Goal: Task Accomplishment & Management: Use online tool/utility

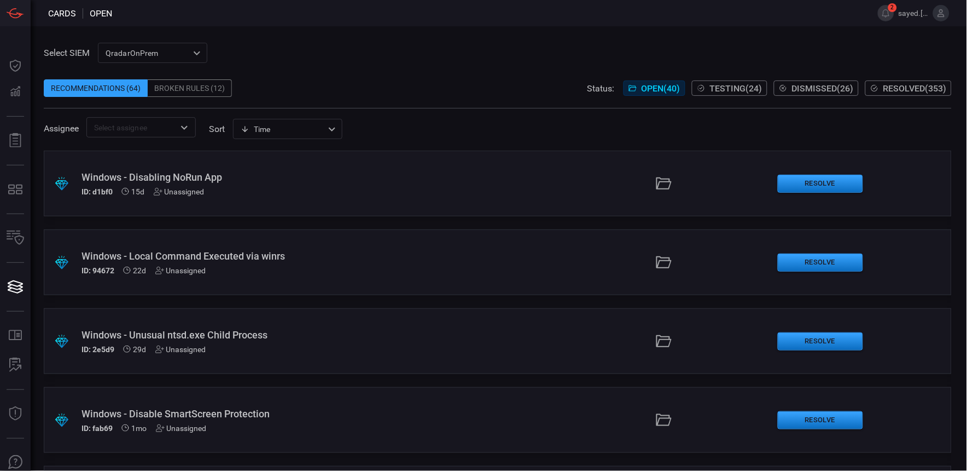
click at [199, 177] on div "Windows - Disabling NoRun App" at bounding box center [232, 176] width 301 height 11
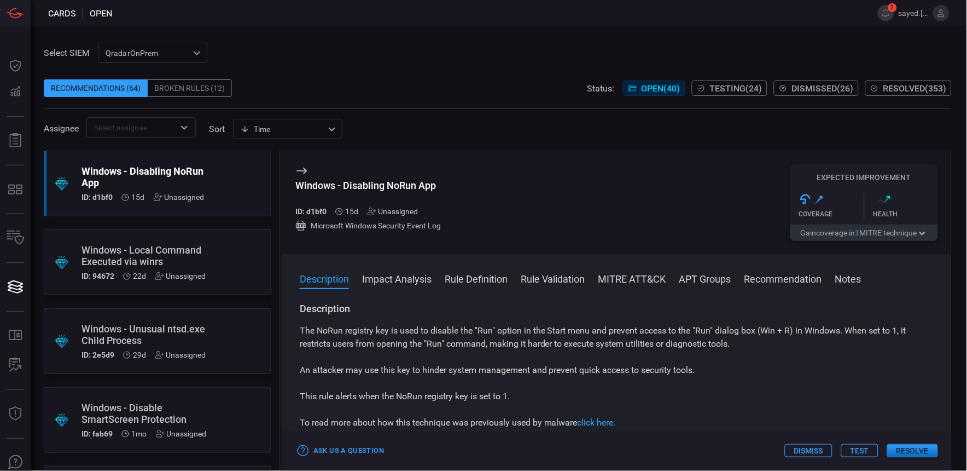
click at [151, 248] on div "Windows - Local Command Executed via winrs" at bounding box center [144, 255] width 125 height 23
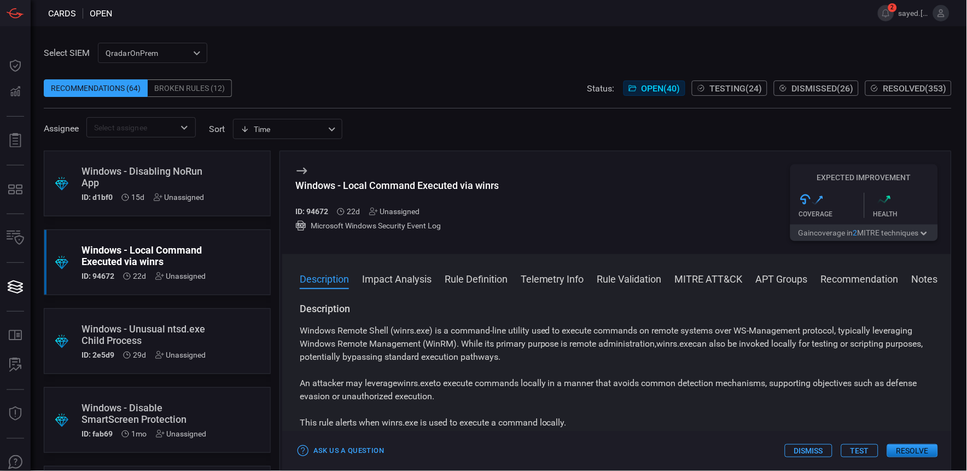
click at [462, 267] on div "Description Impact Analysis Rule Definition Telemetry Info Rule Validation MITR…" at bounding box center [616, 362] width 669 height 216
click at [463, 281] on button "Rule Definition" at bounding box center [476, 277] width 63 height 13
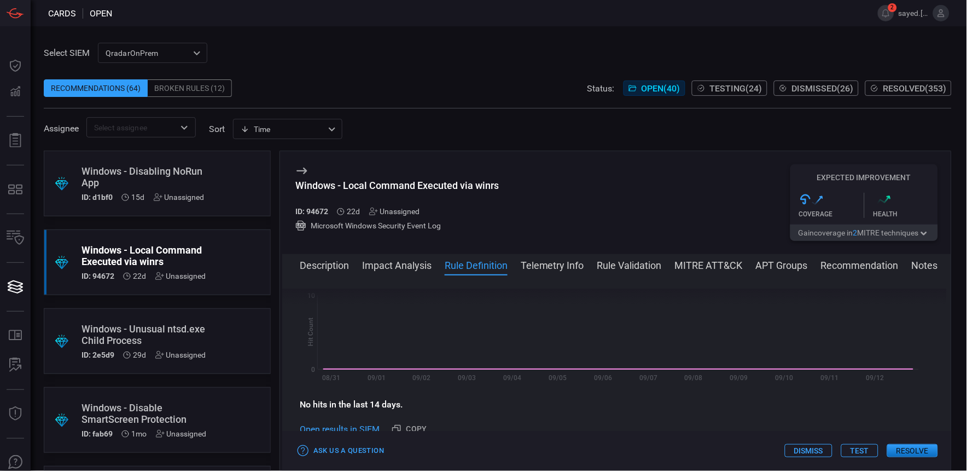
scroll to position [395, 0]
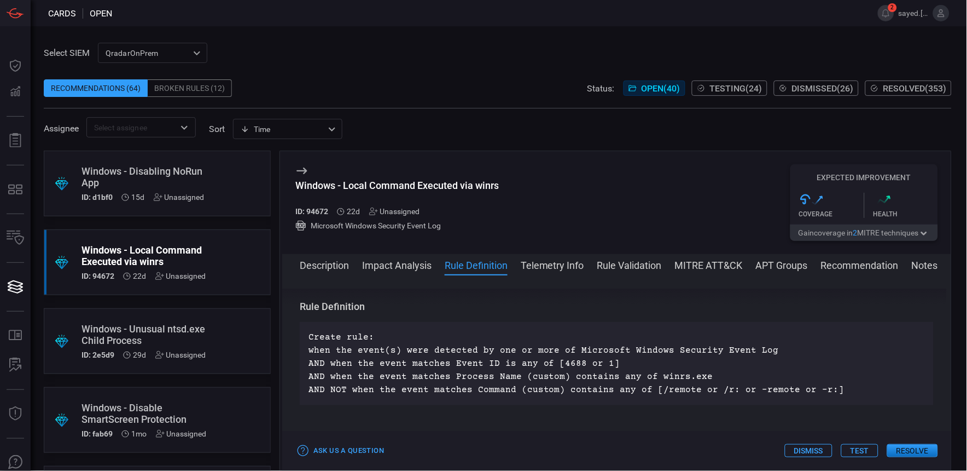
click at [172, 182] on div "Windows - Disabling NoRun App" at bounding box center [143, 176] width 123 height 23
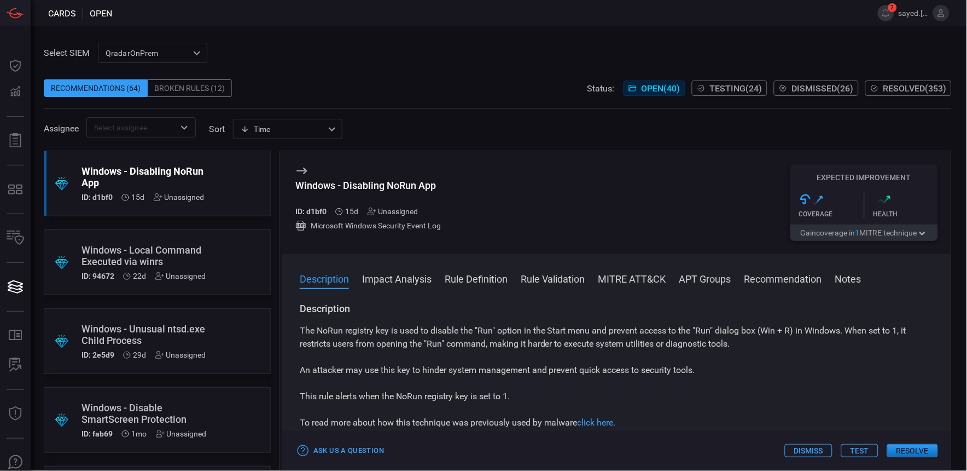
click at [468, 271] on div "Description Impact Analysis Rule Definition Rule Validation MITRE ATT&CK APT Gr…" at bounding box center [616, 362] width 669 height 216
click at [469, 277] on button "Rule Definition" at bounding box center [476, 277] width 63 height 13
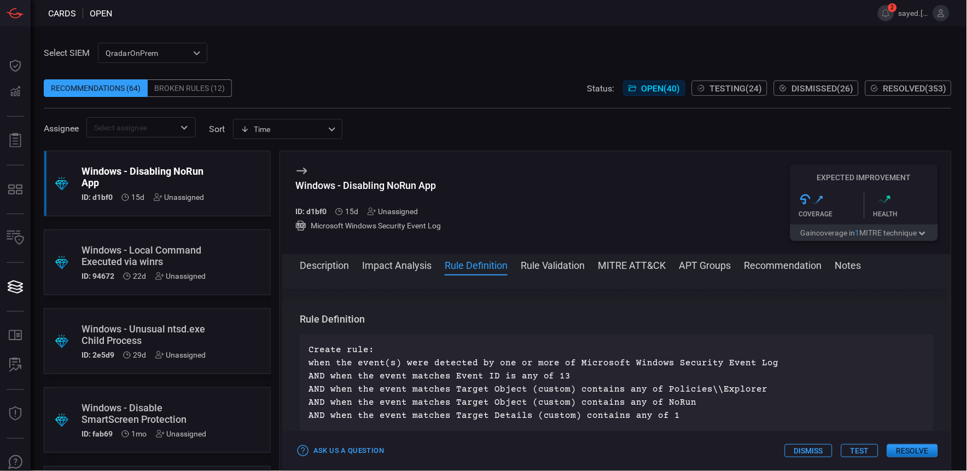
scroll to position [356, 0]
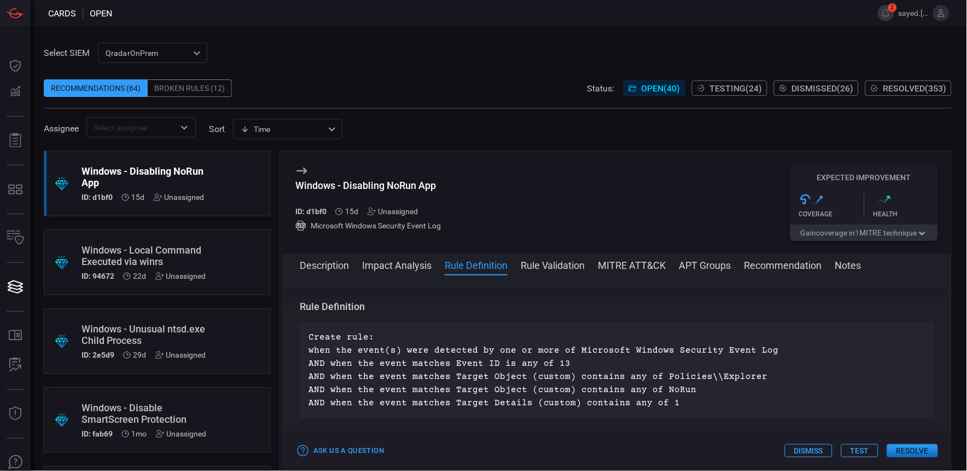
click at [588, 162] on div "Windows - Disabling NoRun App ID: d1bf0 15d Unassigned Microsoft Windows Securi…" at bounding box center [616, 202] width 669 height 103
click at [567, 265] on button "Rule Validation" at bounding box center [553, 264] width 65 height 13
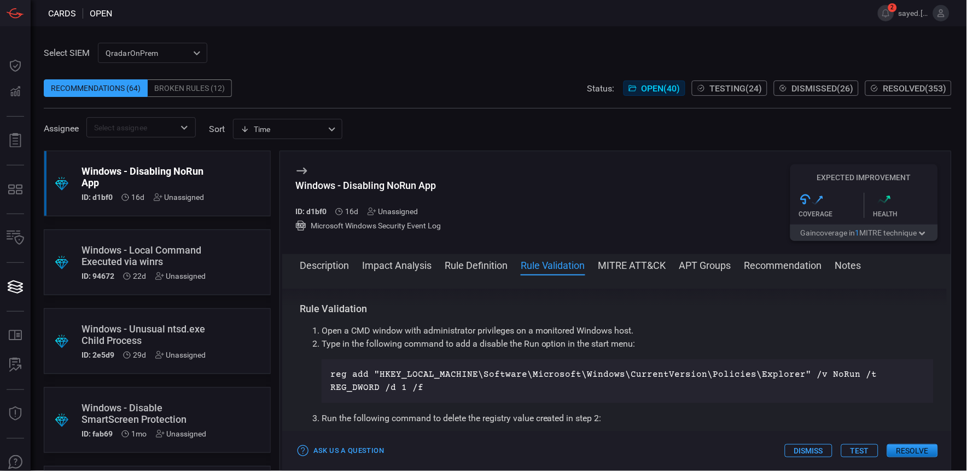
scroll to position [500, 0]
click at [471, 262] on button "Rule Definition" at bounding box center [476, 264] width 63 height 13
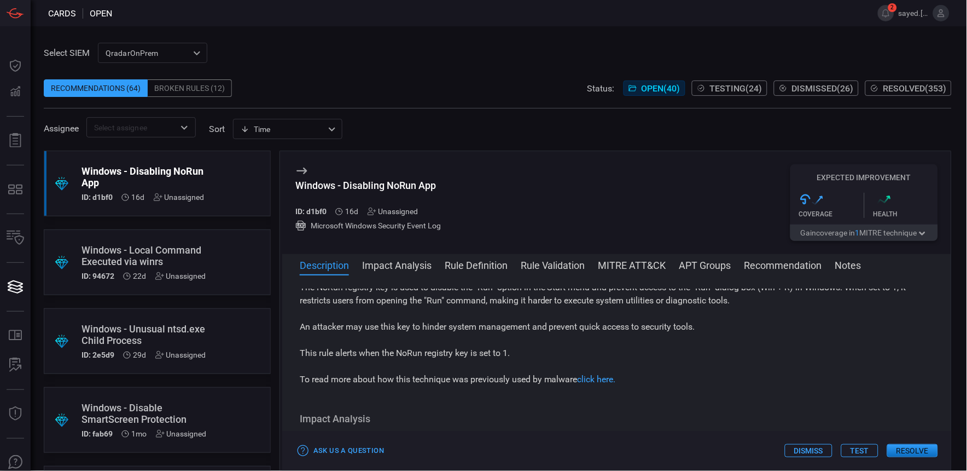
scroll to position [0, 0]
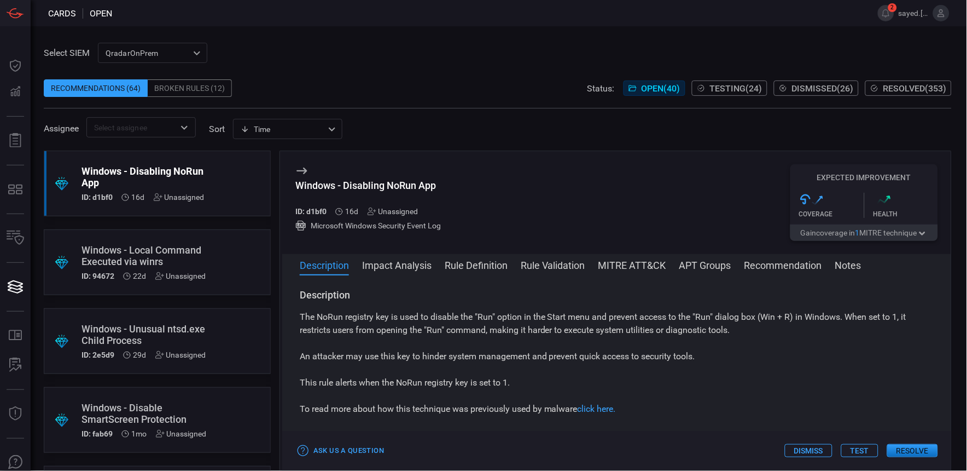
click at [370, 260] on button "Impact Analysis" at bounding box center [396, 264] width 69 height 13
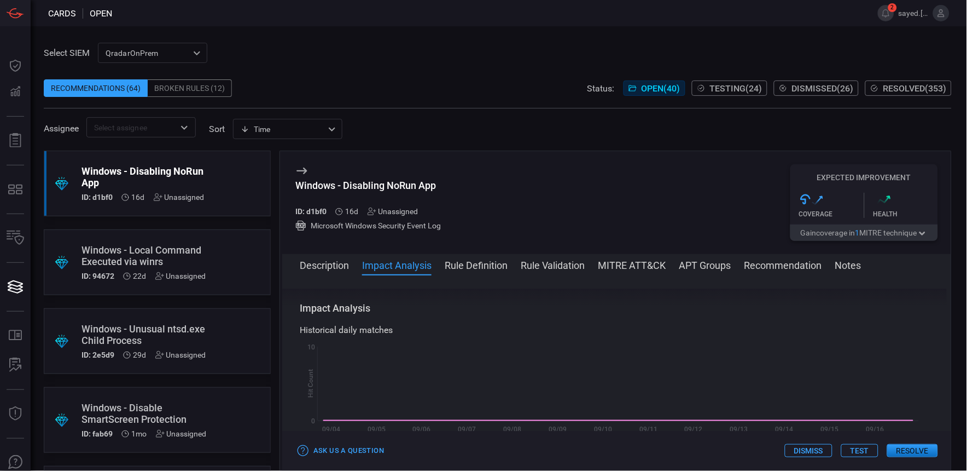
scroll to position [142, 0]
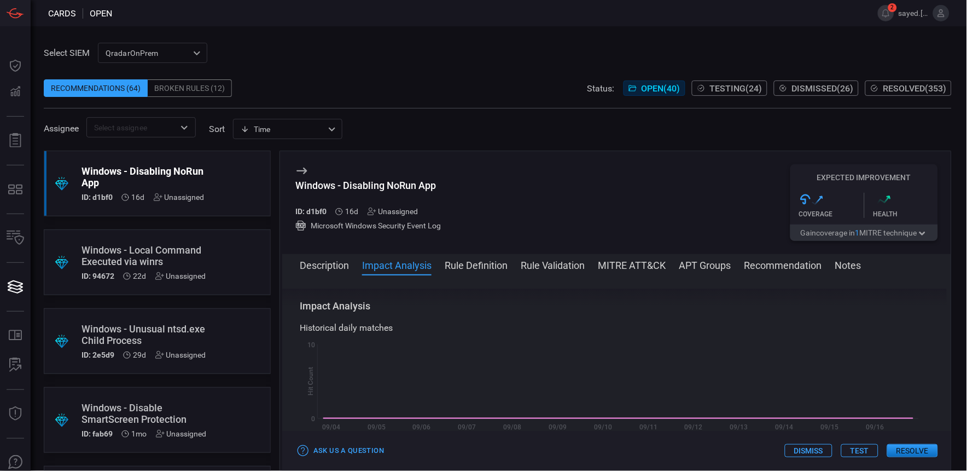
click at [339, 262] on button "Description" at bounding box center [324, 264] width 49 height 13
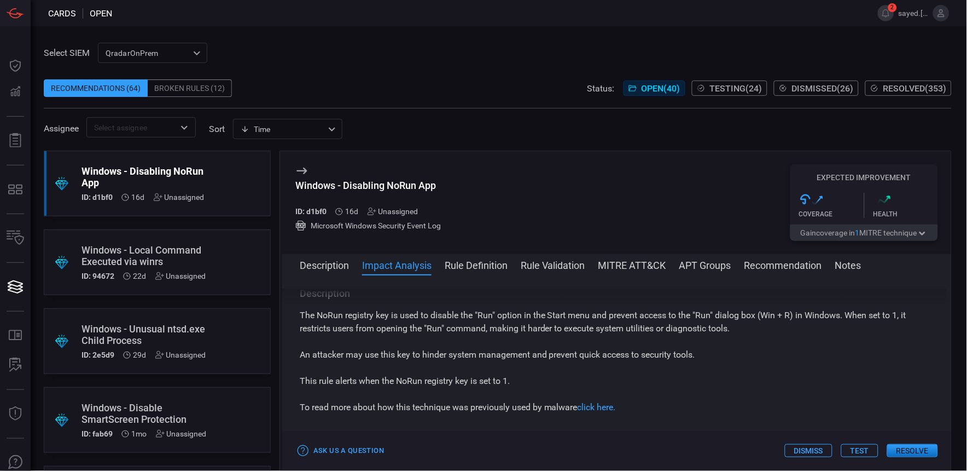
scroll to position [0, 0]
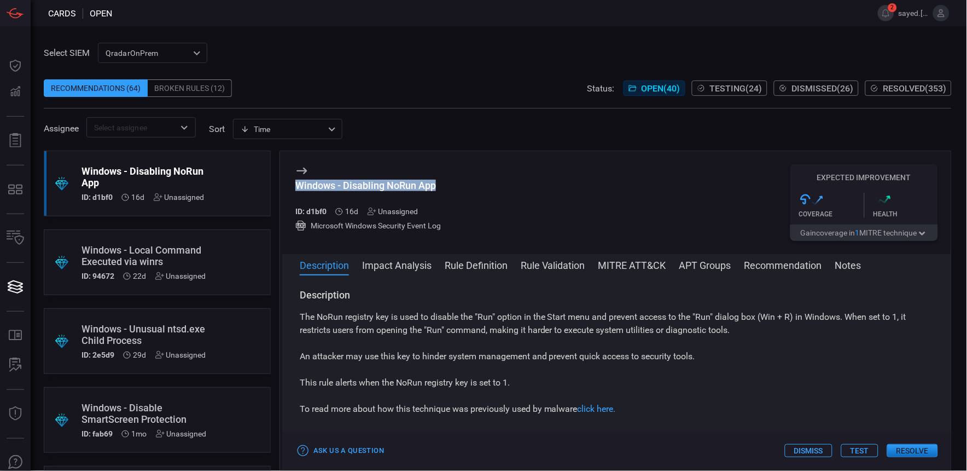
drag, startPoint x: 420, startPoint y: 188, endPoint x: 297, endPoint y: 187, distance: 123.1
click at [297, 187] on div "Windows - Disabling NoRun App ID: d1bf0 16d Unassigned Microsoft Windows Securi…" at bounding box center [616, 202] width 669 height 103
copy div "Windows - Disabling NoRun App"
click at [501, 265] on button "Rule Definition" at bounding box center [476, 264] width 63 height 13
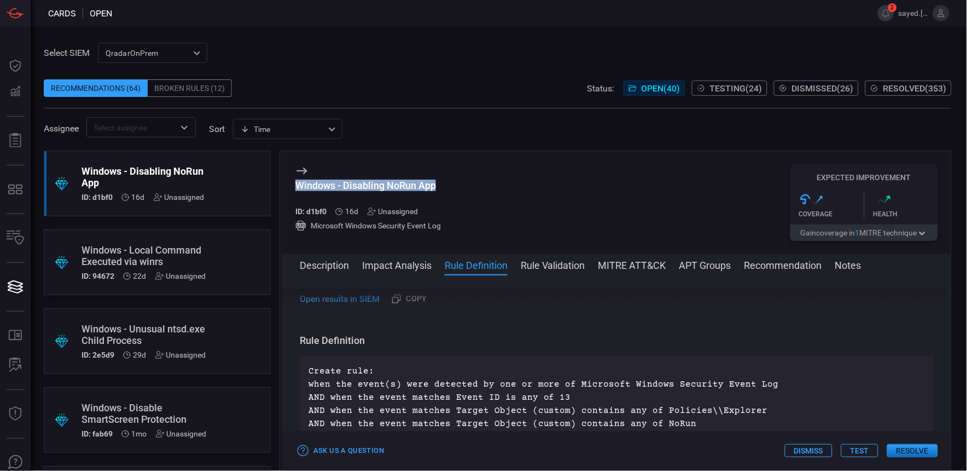
scroll to position [356, 0]
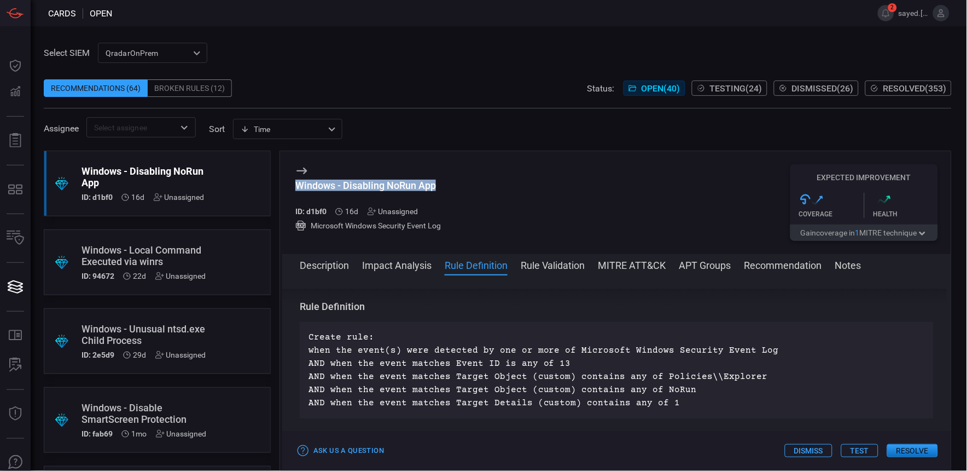
click at [467, 264] on button "Rule Definition" at bounding box center [476, 264] width 63 height 13
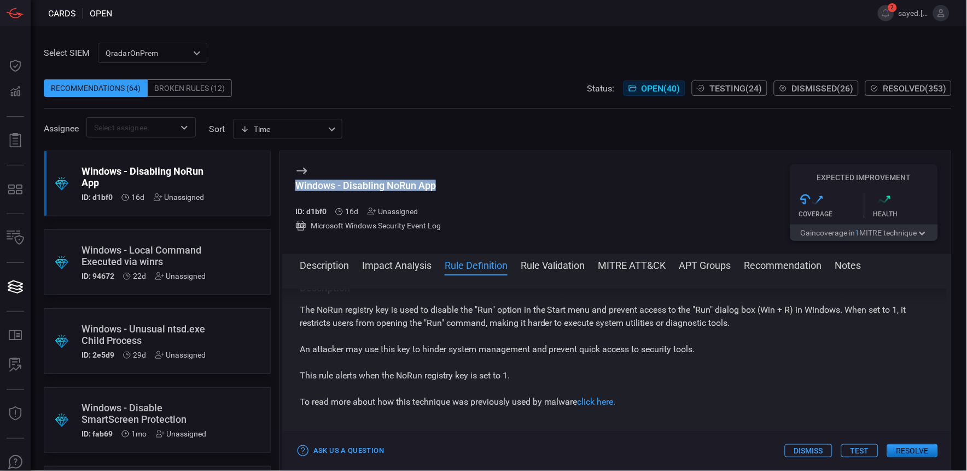
scroll to position [0, 0]
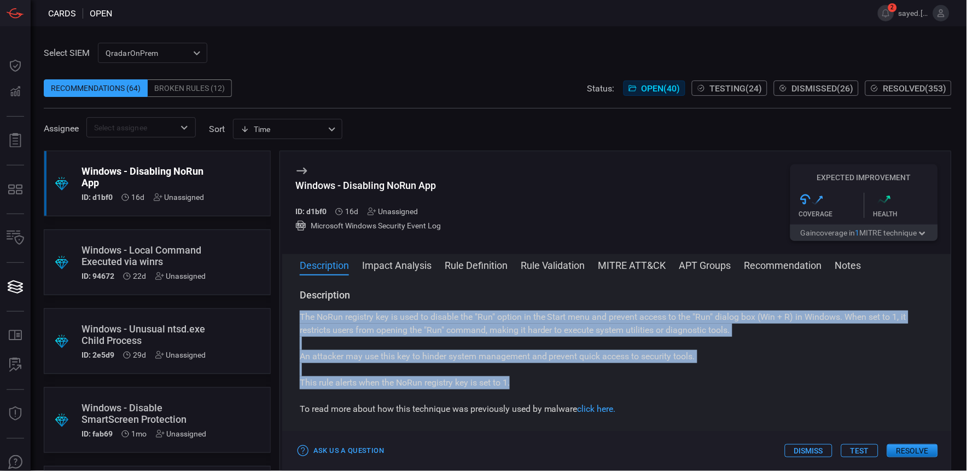
drag, startPoint x: 300, startPoint y: 315, endPoint x: 516, endPoint y: 378, distance: 225.1
click at [516, 378] on div "The NoRun registry key is used to disable the "Run" option in the Start menu an…" at bounding box center [617, 362] width 634 height 105
copy div "The NoRun registry key is used to disable the "Run" option in the Start menu an…"
click at [816, 372] on div "The NoRun registry key is used to disable the "Run" option in the Start menu an…" at bounding box center [617, 362] width 634 height 105
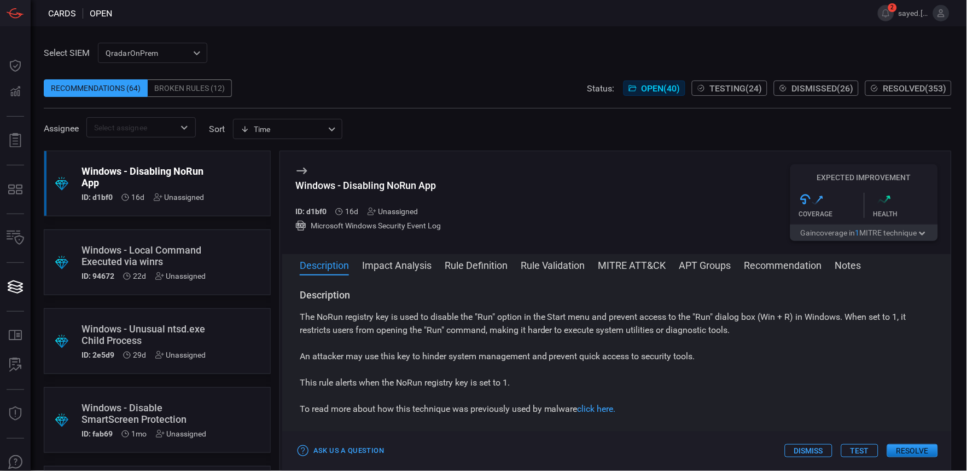
click at [857, 450] on button "Test" at bounding box center [859, 450] width 37 height 13
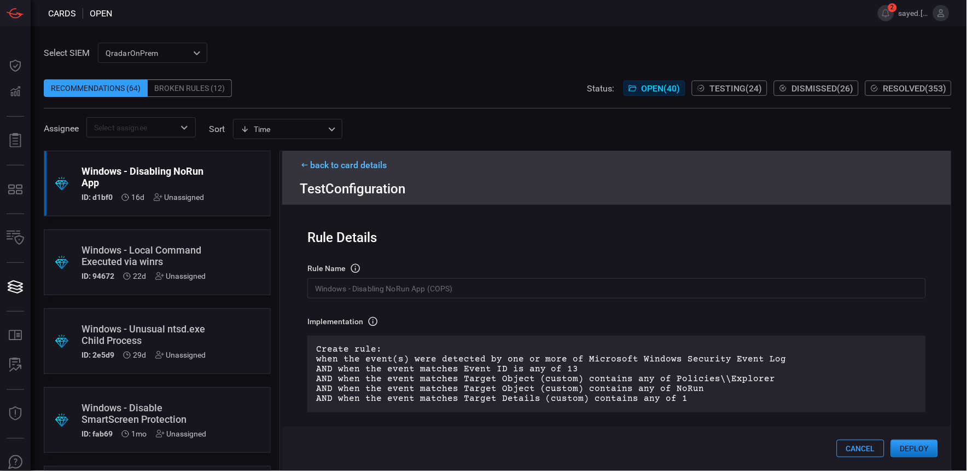
click at [868, 452] on button "Cancel" at bounding box center [861, 448] width 48 height 18
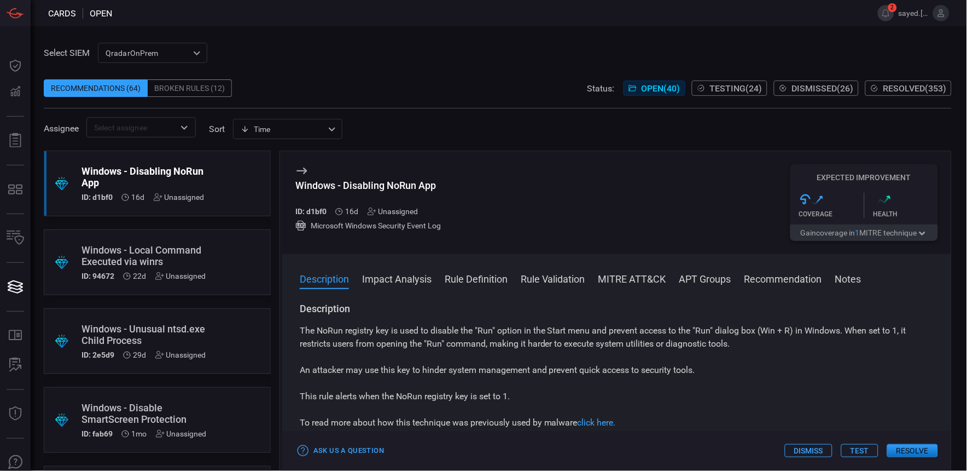
click at [175, 172] on div "Windows - Disabling NoRun App" at bounding box center [143, 176] width 123 height 23
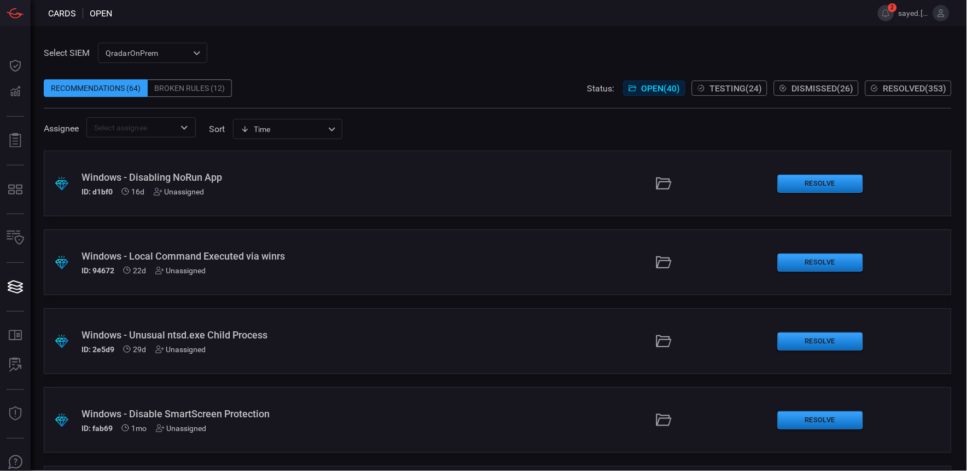
click at [179, 176] on div "Windows - Disabling NoRun App" at bounding box center [232, 176] width 301 height 11
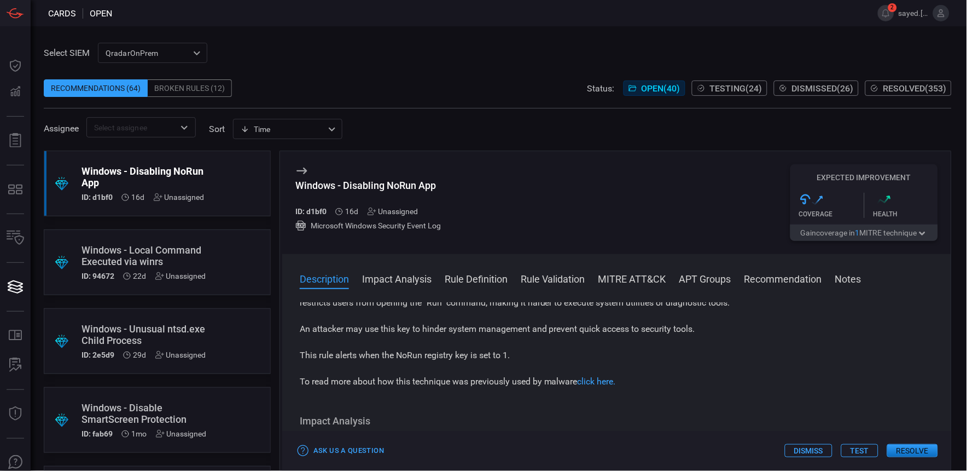
scroll to position [61, 0]
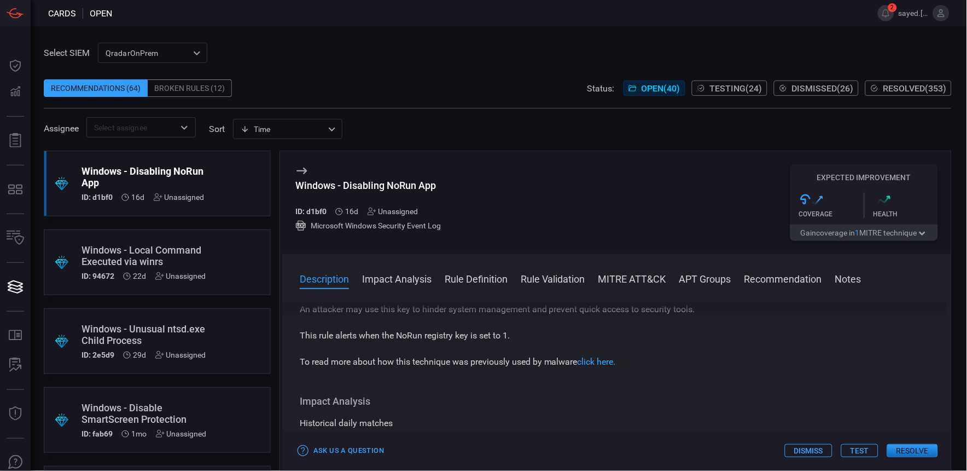
click at [502, 284] on button "Rule Definition" at bounding box center [476, 277] width 63 height 13
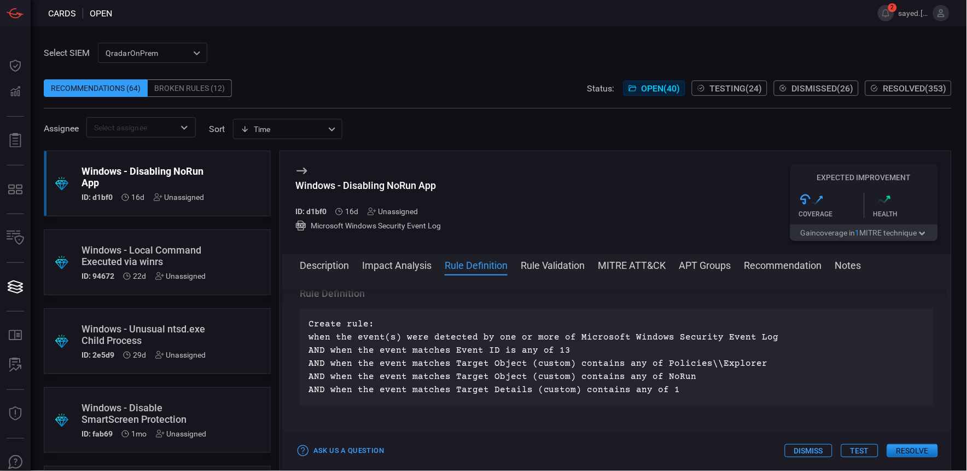
scroll to position [356, 0]
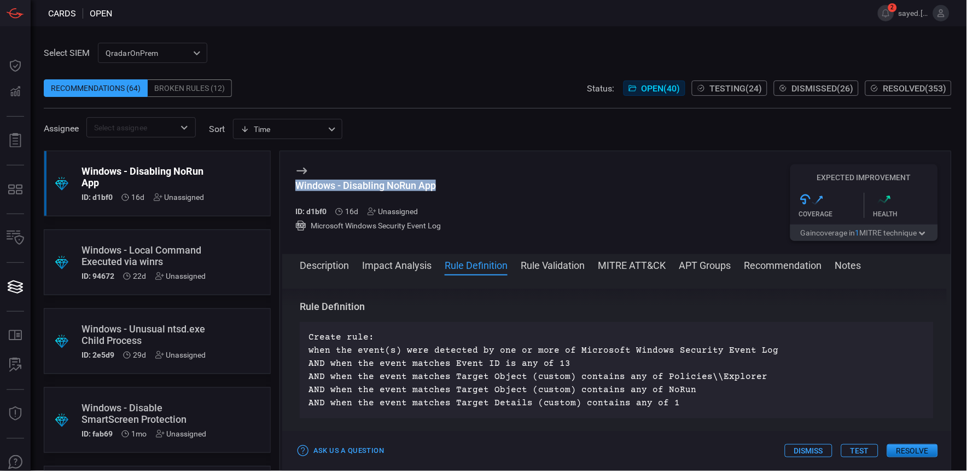
drag, startPoint x: 456, startPoint y: 187, endPoint x: 292, endPoint y: 187, distance: 164.7
click at [292, 187] on div "Windows - Disabling NoRun App ID: d1bf0 16d Unassigned Microsoft Windows Securi…" at bounding box center [616, 202] width 669 height 103
drag, startPoint x: 292, startPoint y: 187, endPoint x: 323, endPoint y: 186, distance: 31.2
copy div "Windows - Disabling NoRun App"
click at [199, 199] on div "Unassigned" at bounding box center [179, 197] width 51 height 9
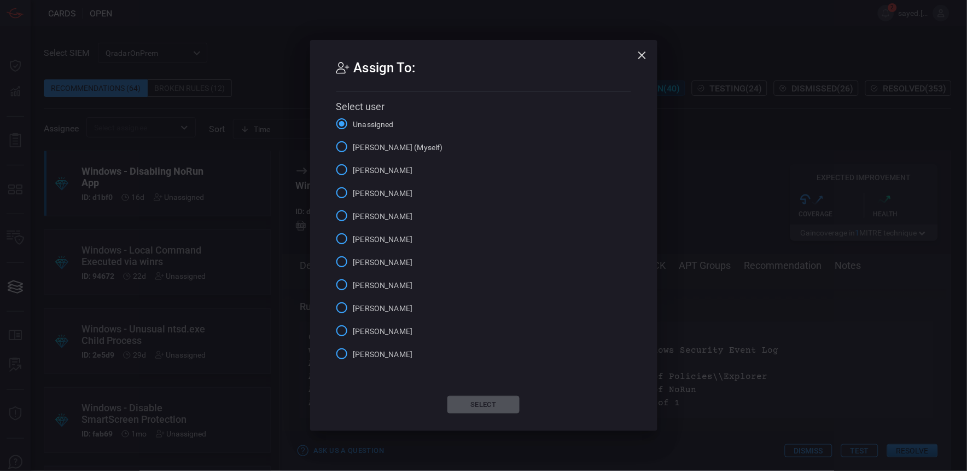
click at [368, 143] on span "Sayed Hashimi (Myself)" at bounding box center [398, 147] width 90 height 11
click at [353, 143] on input "Sayed Hashimi (Myself)" at bounding box center [341, 146] width 23 height 23
click at [494, 400] on button "Select" at bounding box center [484, 405] width 72 height 18
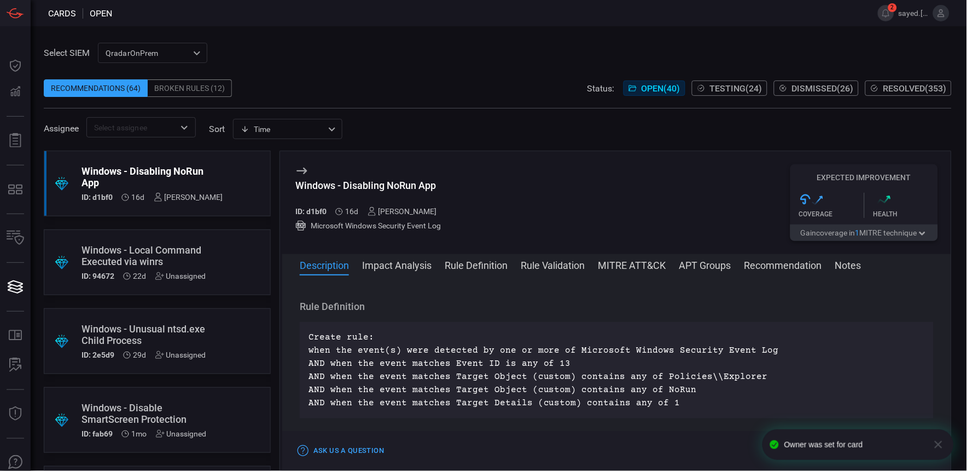
scroll to position [0, 0]
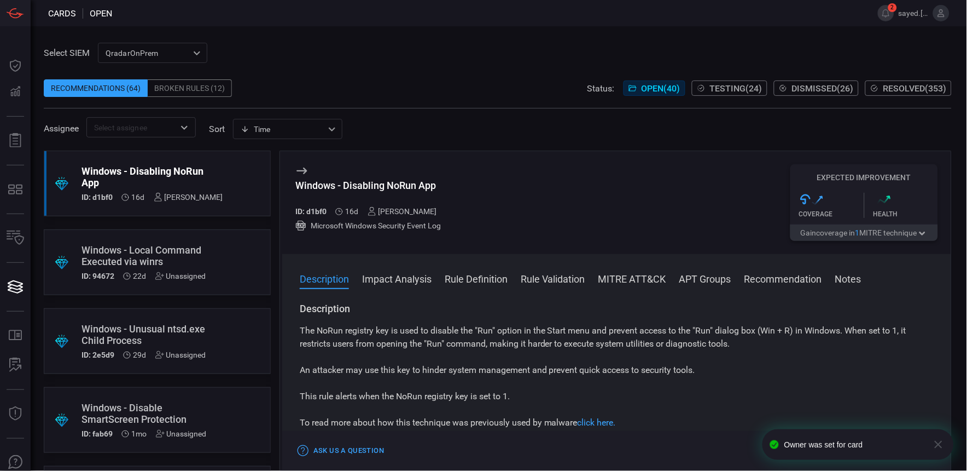
click at [209, 279] on div ".suggested_cards_icon{fill:url(#suggested_cards_icon);} Windows - Local Command…" at bounding box center [157, 262] width 227 height 66
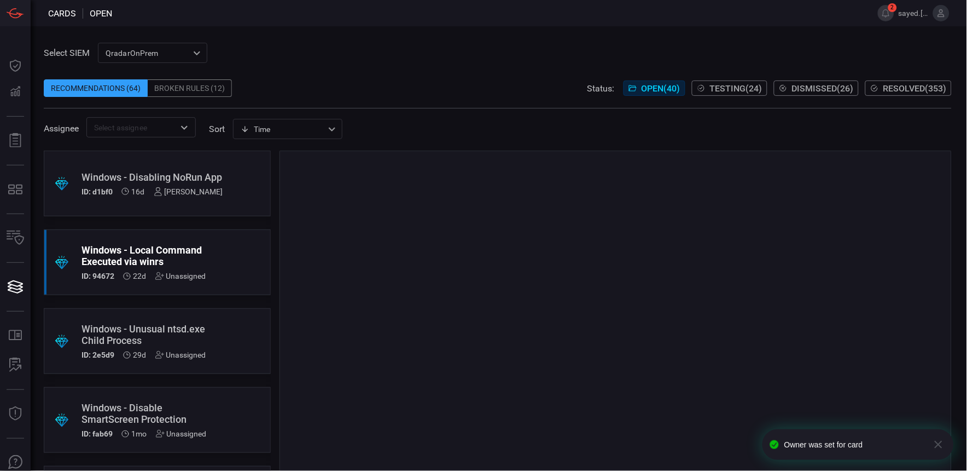
click at [203, 275] on div "Unassigned" at bounding box center [180, 275] width 51 height 9
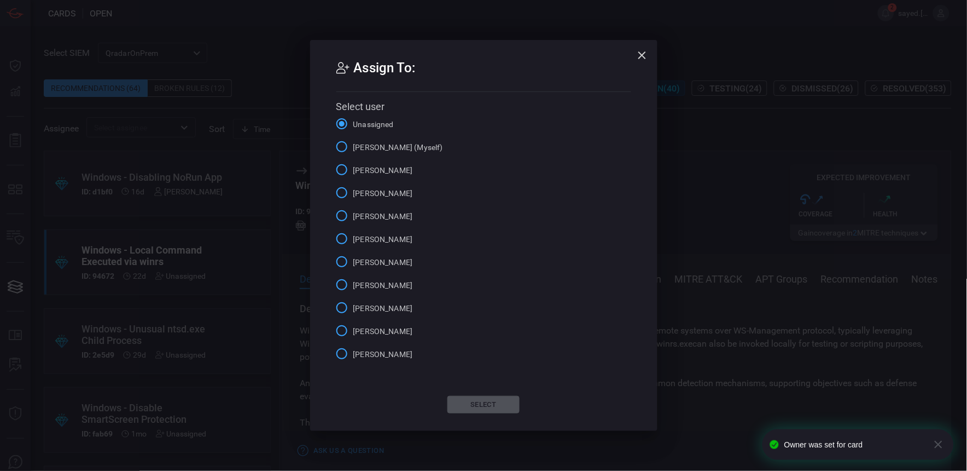
click at [387, 147] on span "Sayed Hashimi (Myself)" at bounding box center [398, 147] width 90 height 11
click at [353, 147] on input "Sayed Hashimi (Myself)" at bounding box center [341, 146] width 23 height 23
click at [495, 405] on button "Select" at bounding box center [484, 405] width 72 height 18
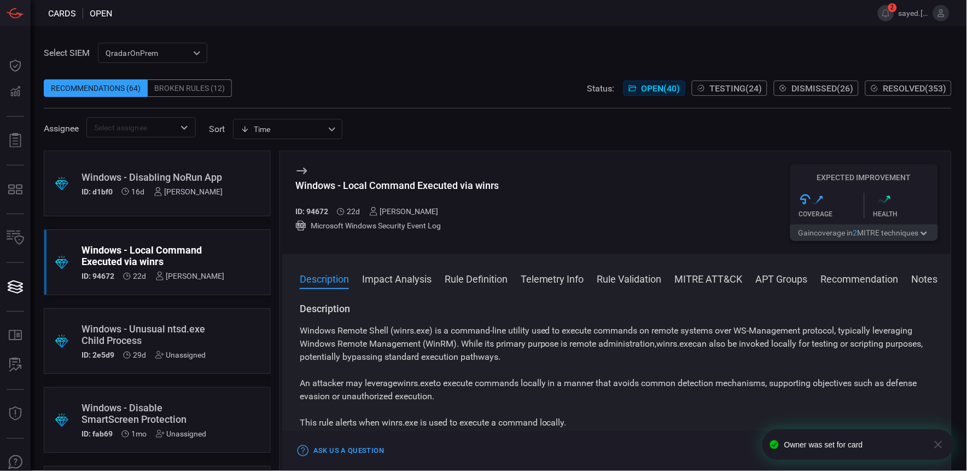
click at [183, 352] on div "Unassigned" at bounding box center [180, 354] width 51 height 9
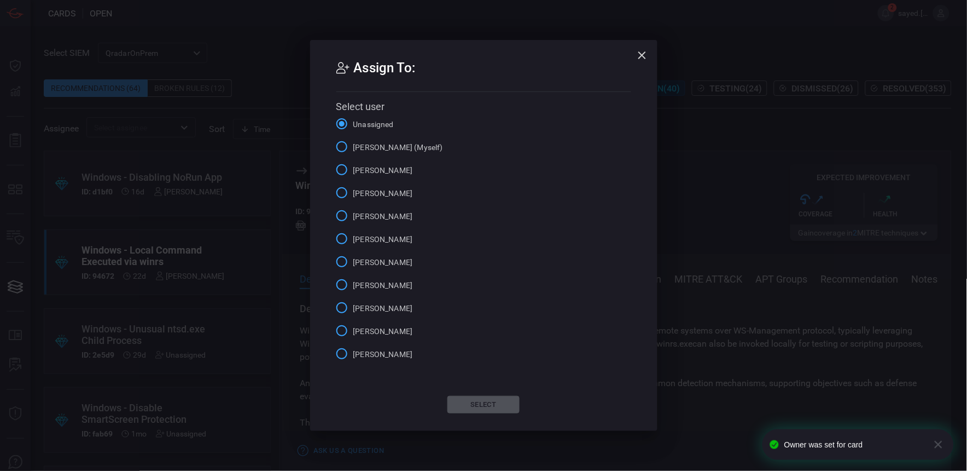
click at [359, 148] on span "Sayed Hashimi (Myself)" at bounding box center [398, 147] width 90 height 11
click at [353, 148] on input "Sayed Hashimi (Myself)" at bounding box center [341, 146] width 23 height 23
click at [461, 401] on button "Select" at bounding box center [484, 405] width 72 height 18
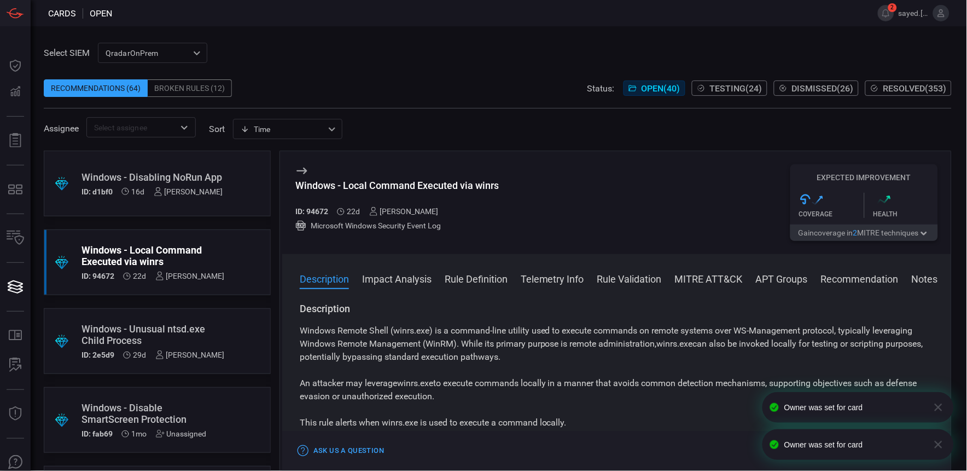
click at [192, 434] on div "Unassigned" at bounding box center [181, 433] width 51 height 9
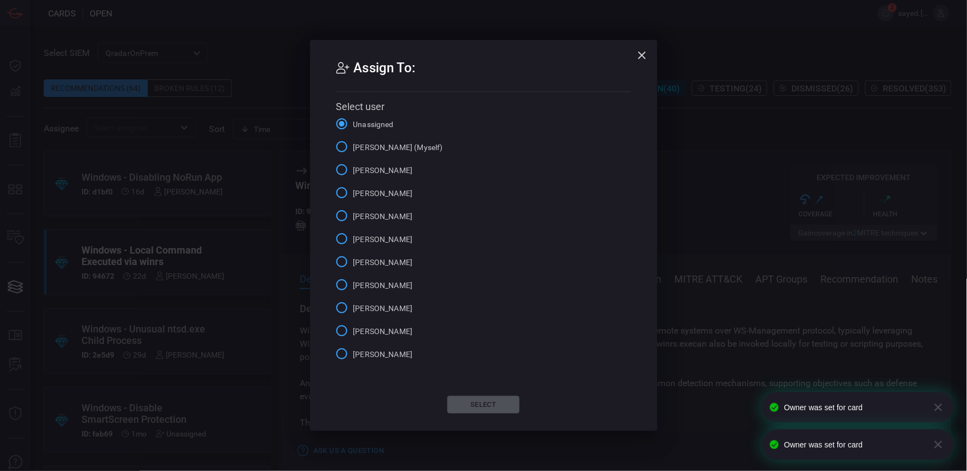
click at [375, 149] on span "Sayed Hashimi (Myself)" at bounding box center [398, 147] width 90 height 11
click at [353, 149] on input "Sayed Hashimi (Myself)" at bounding box center [341, 146] width 23 height 23
click at [476, 405] on button "Select" at bounding box center [484, 405] width 72 height 18
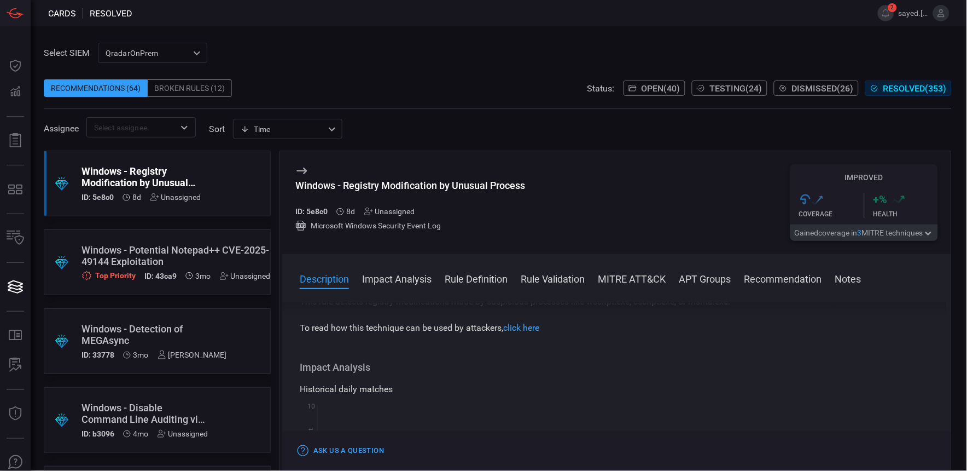
scroll to position [121, 0]
click at [542, 274] on button "Rule Validation" at bounding box center [553, 277] width 65 height 13
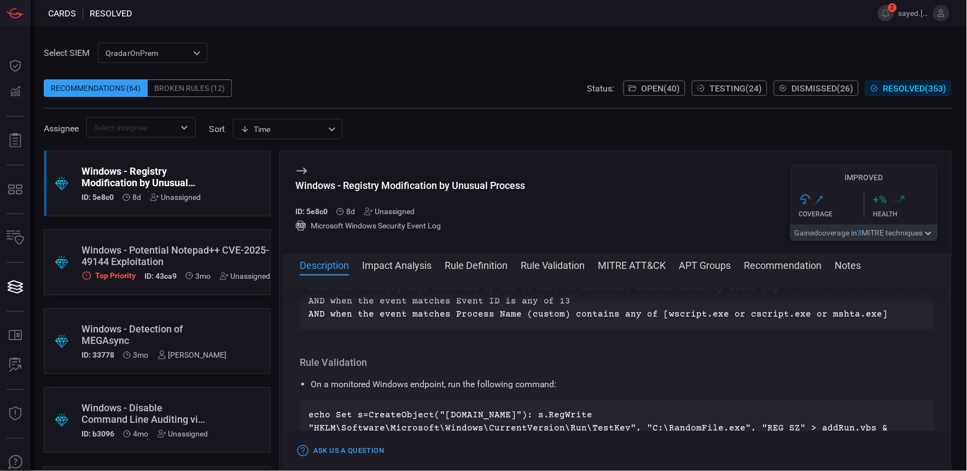
scroll to position [812, 0]
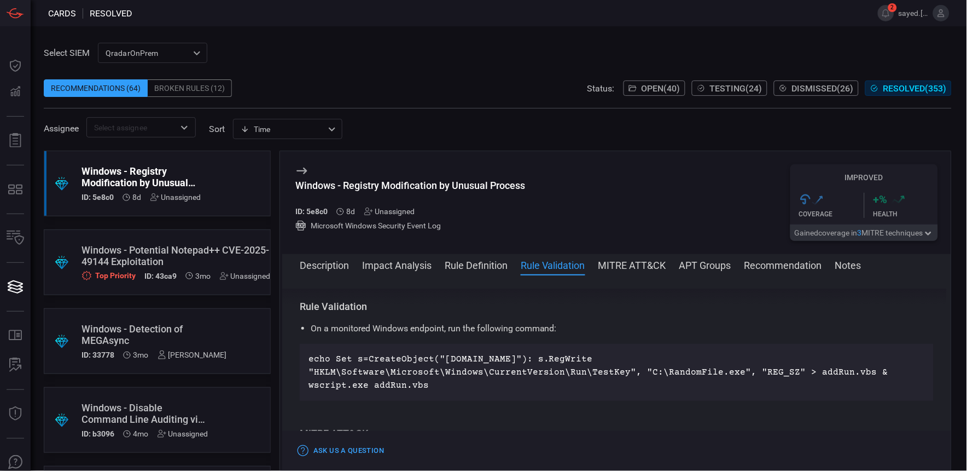
click at [127, 183] on div "Windows - Registry Modification by Unusual Process" at bounding box center [142, 176] width 120 height 23
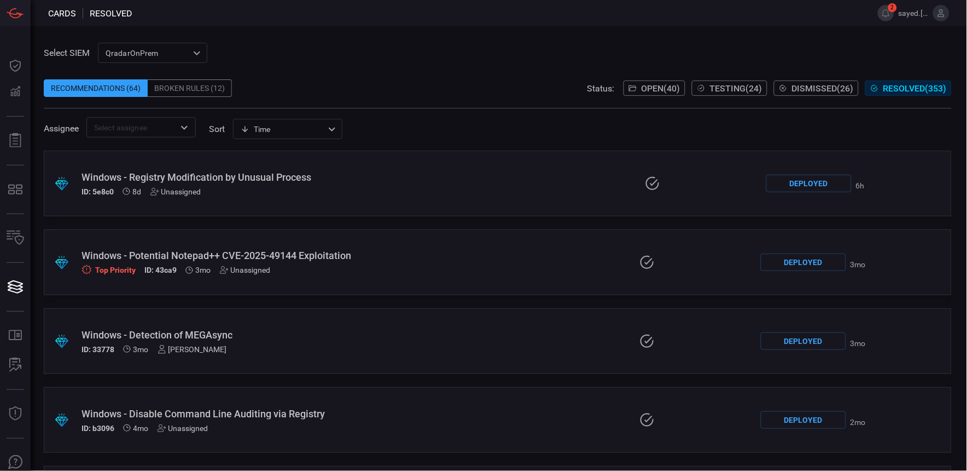
click at [642, 85] on span "Open ( 40 )" at bounding box center [661, 88] width 39 height 10
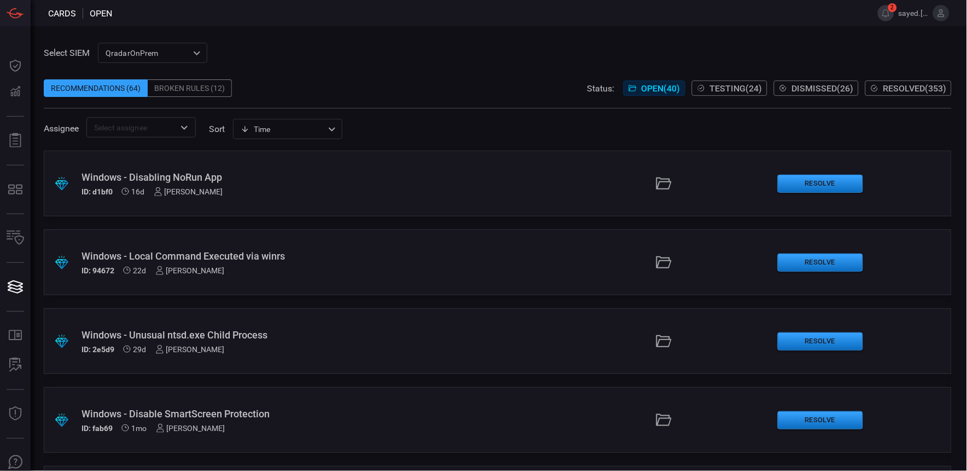
click at [731, 88] on span "Testing ( 24 )" at bounding box center [736, 88] width 53 height 10
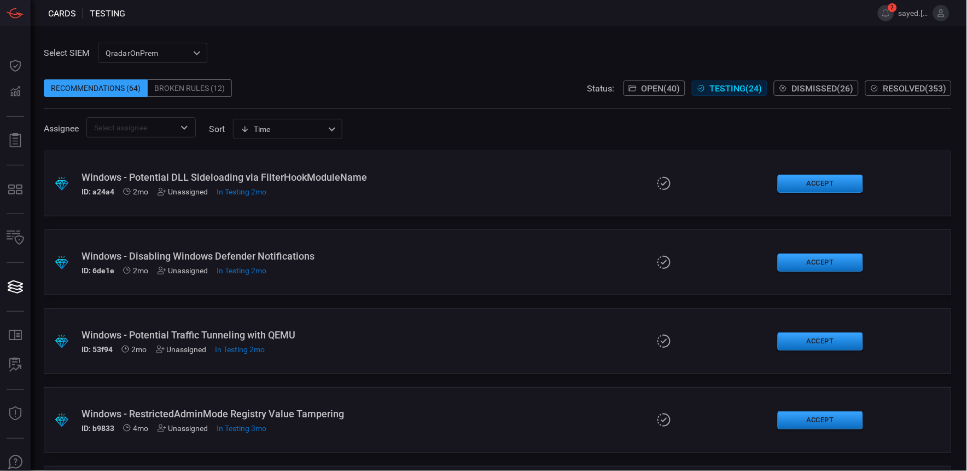
click at [639, 72] on span at bounding box center [498, 71] width 908 height 16
click at [642, 85] on span "Open ( 40 )" at bounding box center [661, 88] width 39 height 10
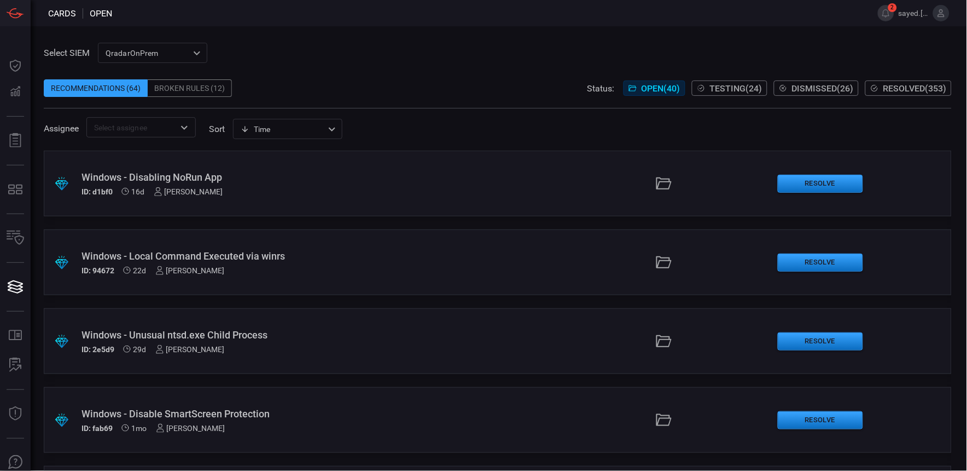
click at [736, 90] on span "Testing ( 24 )" at bounding box center [736, 88] width 53 height 10
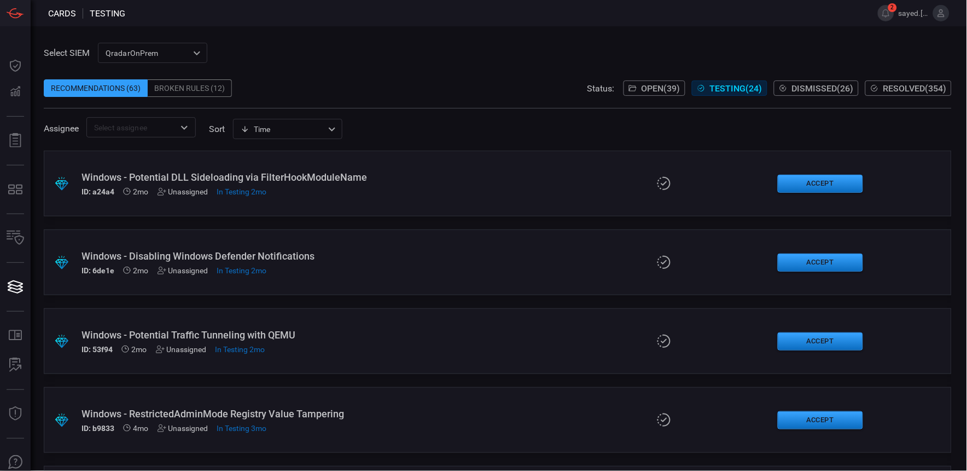
click at [630, 84] on icon at bounding box center [633, 88] width 9 height 9
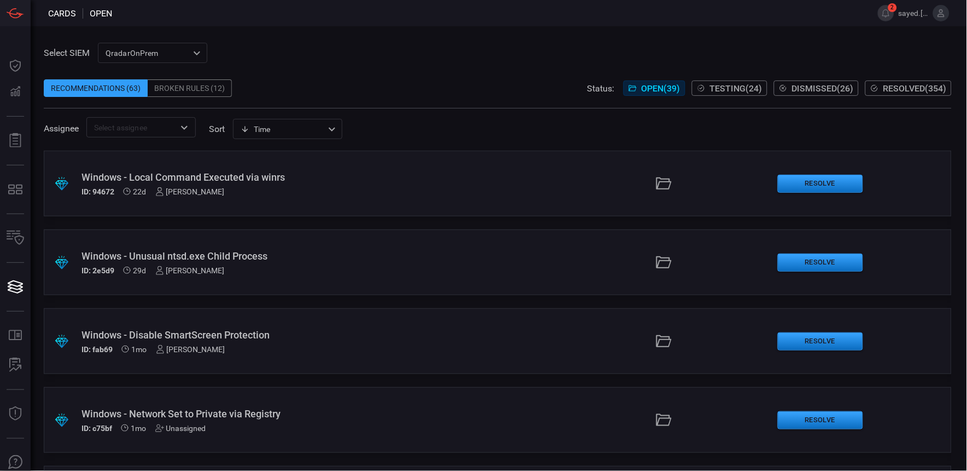
click at [227, 411] on div "Windows - Network Set to Private via Registry" at bounding box center [232, 413] width 301 height 11
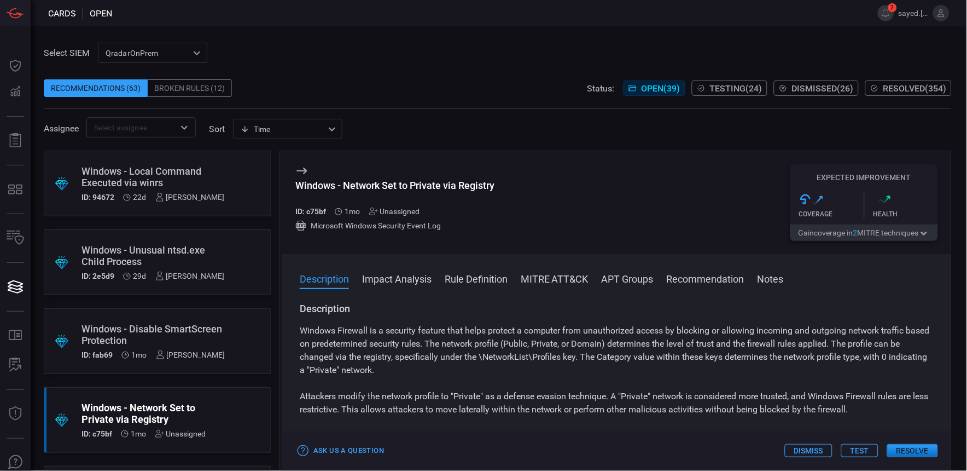
click at [477, 279] on button "Rule Definition" at bounding box center [476, 277] width 63 height 13
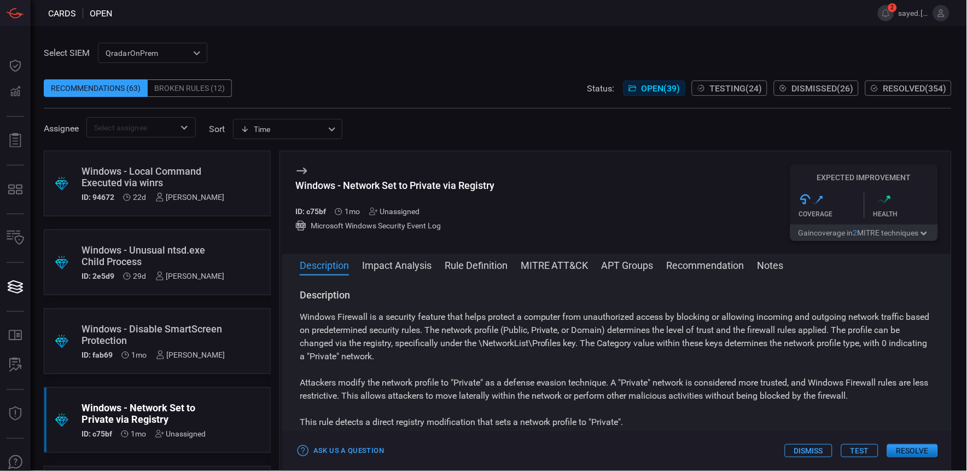
click at [493, 266] on button "Rule Definition" at bounding box center [476, 264] width 63 height 13
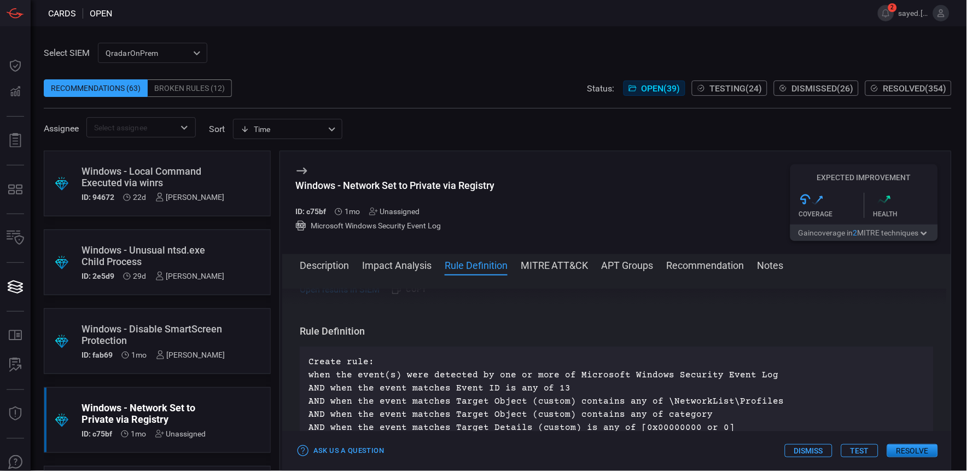
scroll to position [395, 0]
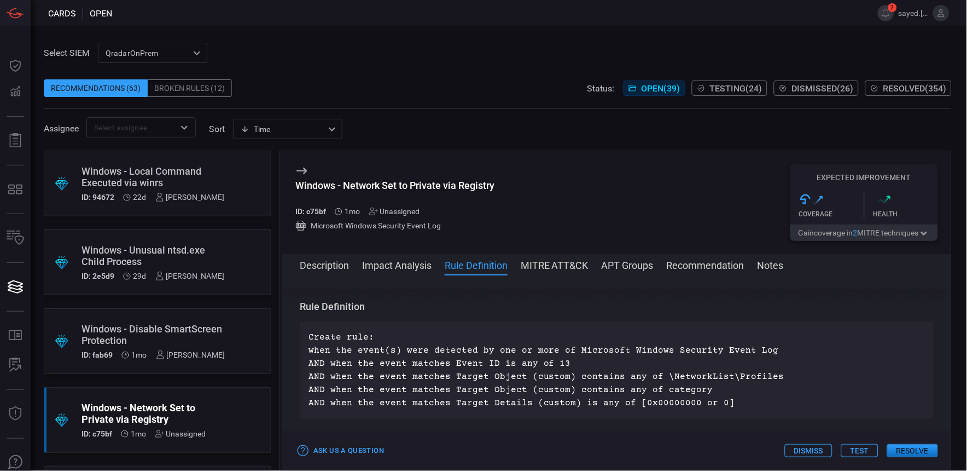
click at [898, 88] on span "Resolved ( 354 )" at bounding box center [915, 88] width 63 height 10
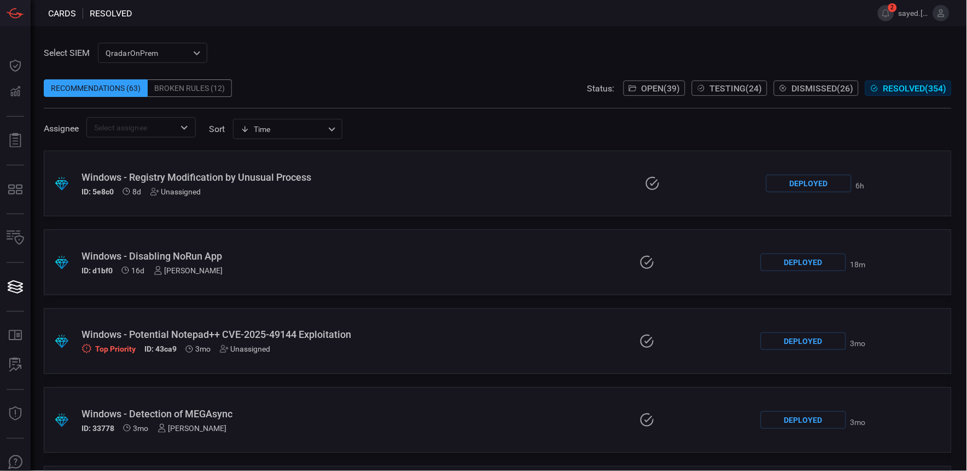
click at [715, 88] on span "Testing ( 24 )" at bounding box center [736, 88] width 53 height 10
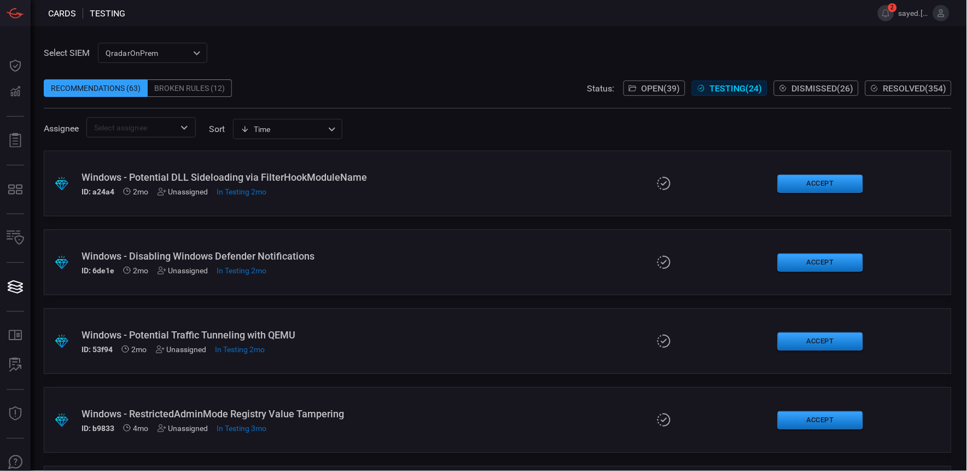
click at [907, 84] on span "Resolved ( 354 )" at bounding box center [915, 88] width 63 height 10
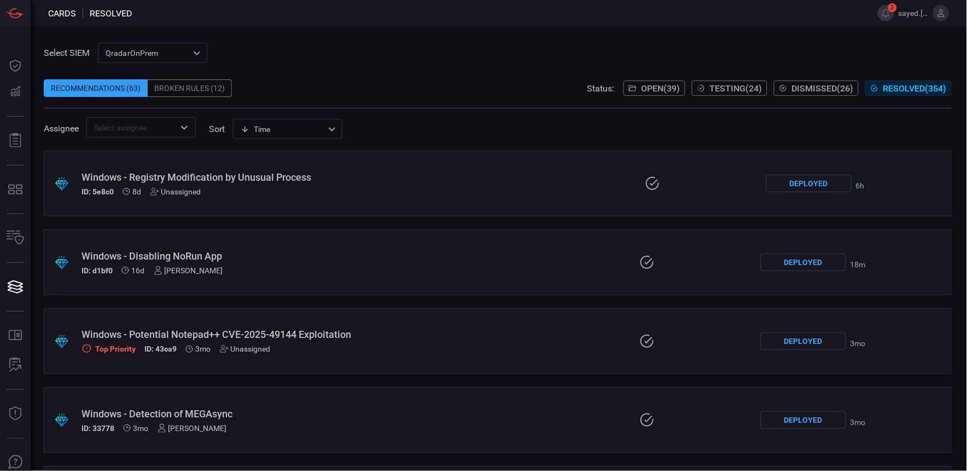
click at [212, 252] on div "Windows - Disabling NoRun App" at bounding box center [226, 255] width 289 height 11
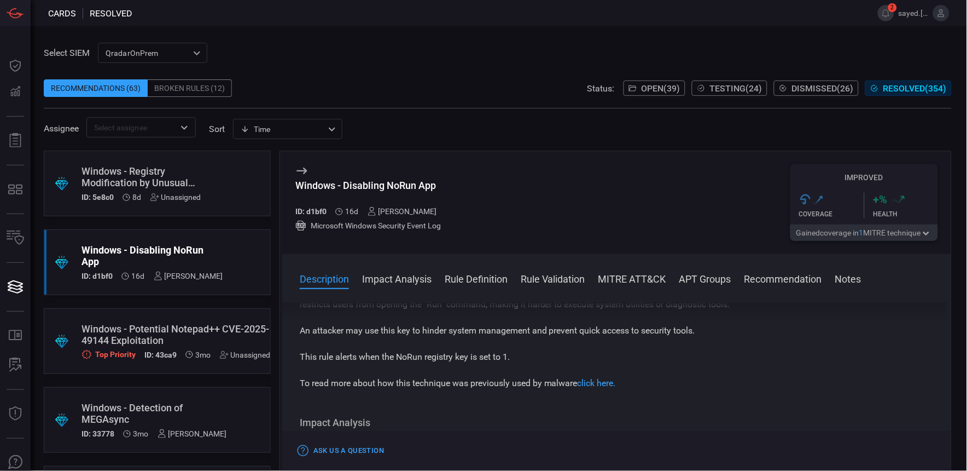
scroll to position [61, 0]
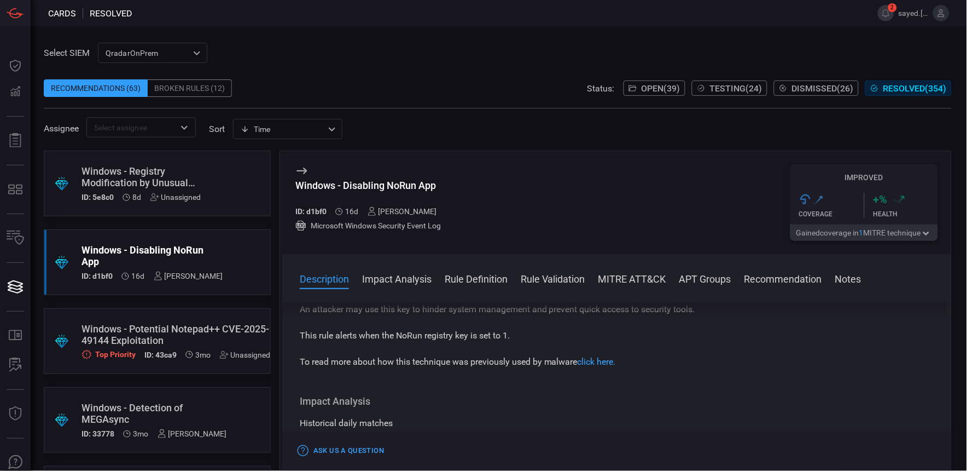
click at [530, 280] on button "Rule Validation" at bounding box center [553, 277] width 65 height 13
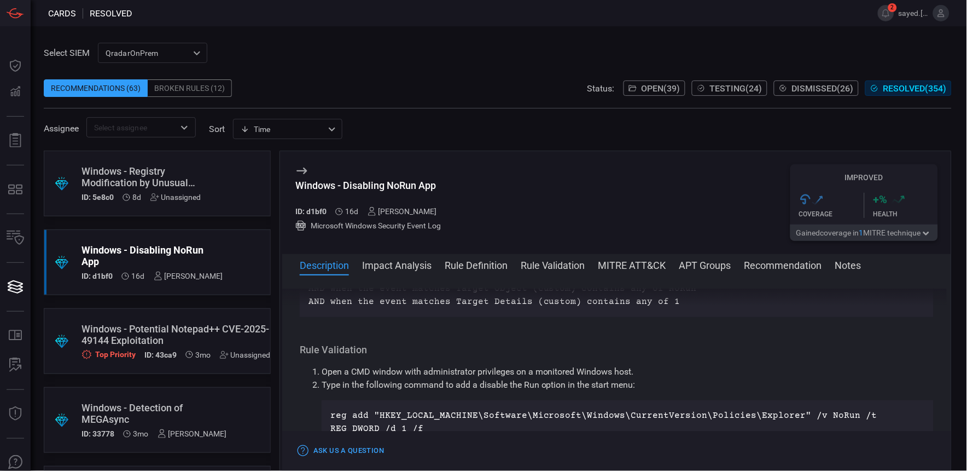
scroll to position [500, 0]
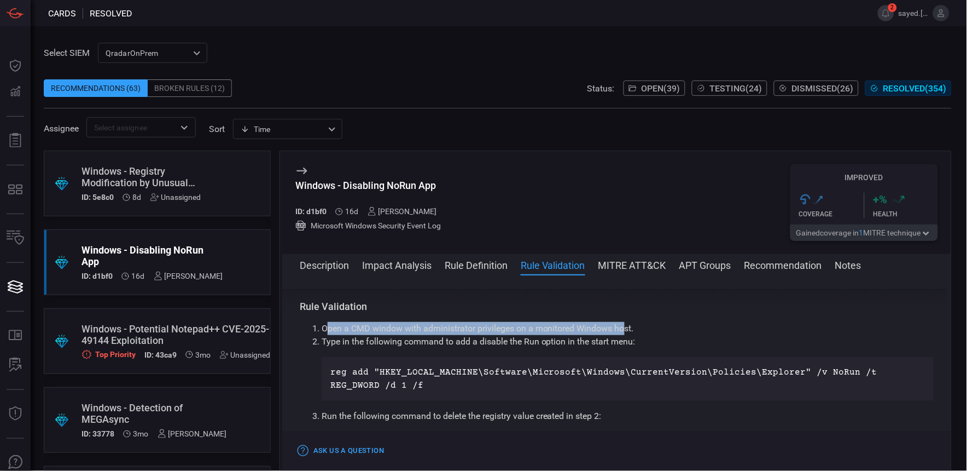
drag, startPoint x: 325, startPoint y: 331, endPoint x: 628, endPoint y: 326, distance: 302.6
click at [628, 326] on p "Open a CMD window with administrator privileges on a monitored Windows host." at bounding box center [628, 328] width 612 height 13
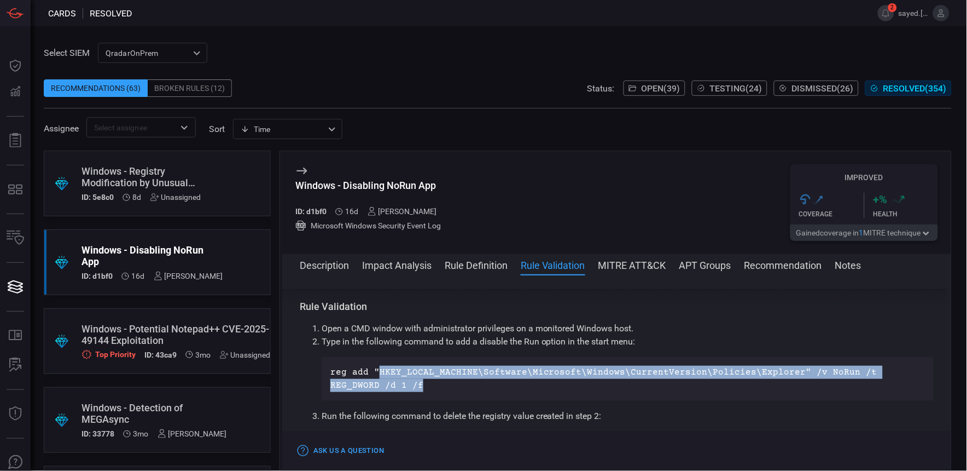
drag, startPoint x: 375, startPoint y: 368, endPoint x: 500, endPoint y: 389, distance: 125.9
click at [500, 389] on p "reg add "HKEY_LOCAL_MACHINE\Software\Microsoft\Windows\CurrentVersion\Policies\…" at bounding box center [627, 378] width 595 height 26
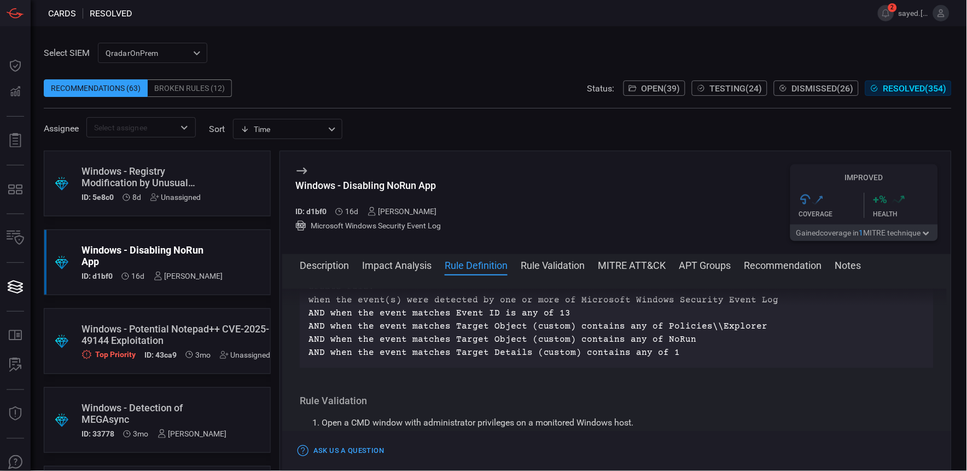
scroll to position [379, 0]
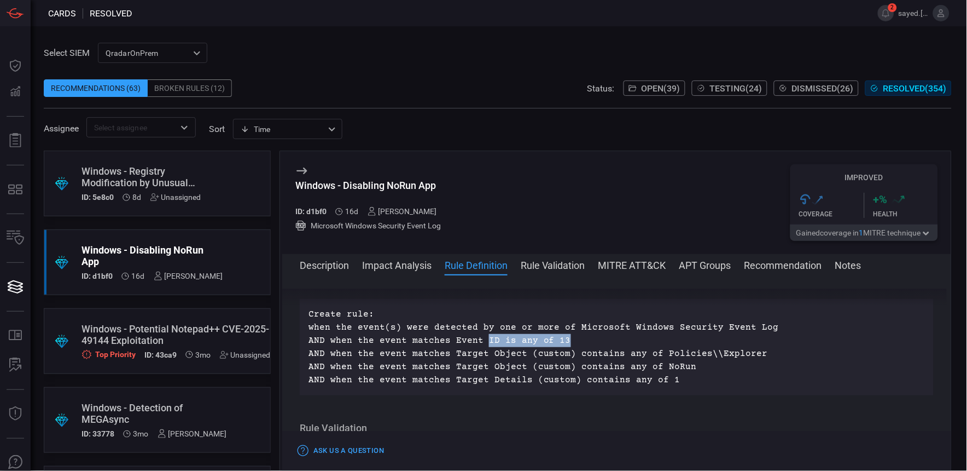
drag, startPoint x: 565, startPoint y: 338, endPoint x: 480, endPoint y: 338, distance: 84.8
click at [480, 338] on p "Create rule: when the event(s) were detected by one or more of Microsoft Window…" at bounding box center [617, 346] width 617 height 79
drag, startPoint x: 480, startPoint y: 338, endPoint x: 546, endPoint y: 340, distance: 65.7
click at [546, 340] on p "Create rule: when the event(s) were detected by one or more of Microsoft Window…" at bounding box center [617, 346] width 617 height 79
drag, startPoint x: 550, startPoint y: 338, endPoint x: 560, endPoint y: 338, distance: 9.8
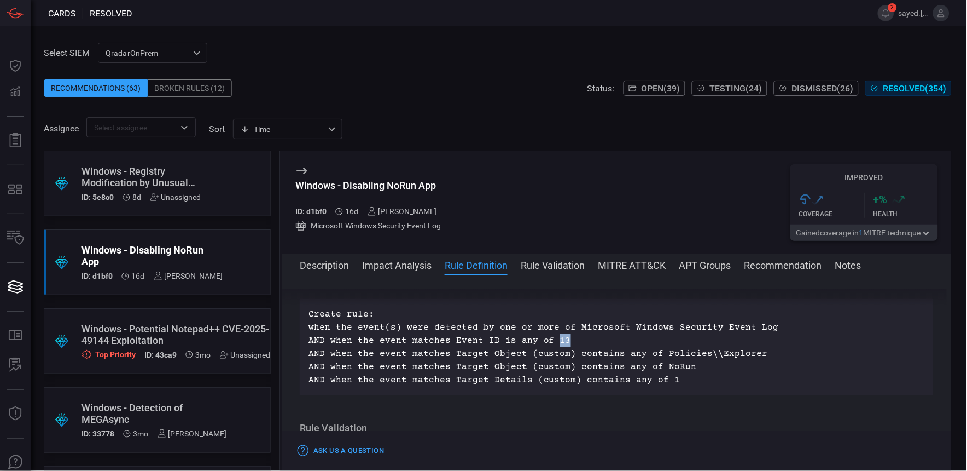
click at [560, 338] on p "Create rule: when the event(s) were detected by one or more of Microsoft Window…" at bounding box center [617, 346] width 617 height 79
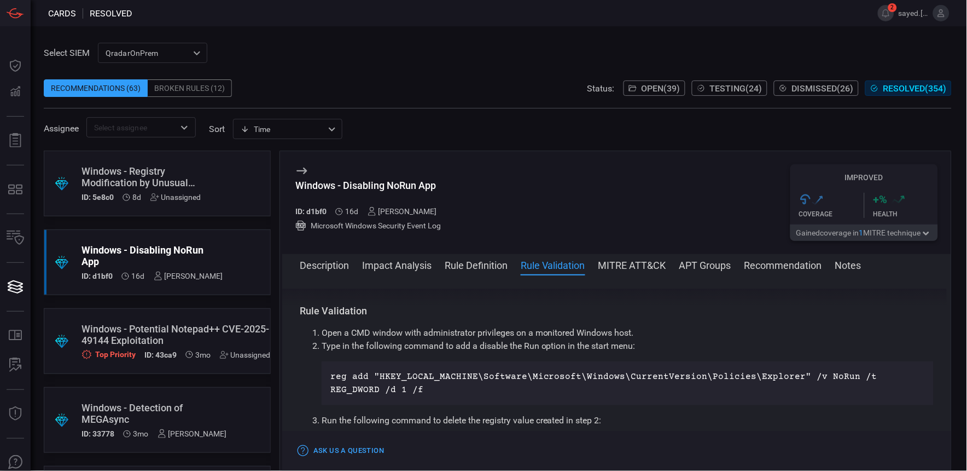
scroll to position [500, 0]
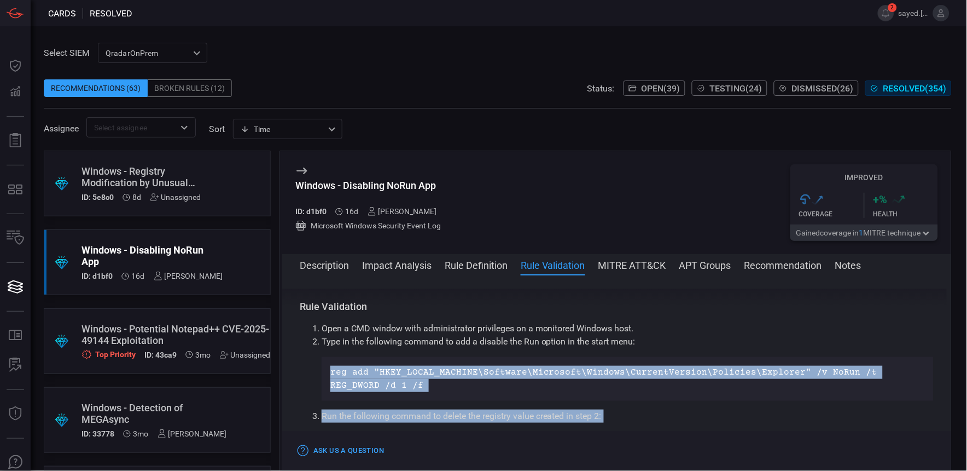
drag, startPoint x: 608, startPoint y: 422, endPoint x: 324, endPoint y: 374, distance: 288.6
click at [324, 374] on ol "Open a CMD window with administrator privileges on a monitored Windows host. Ty…" at bounding box center [617, 392] width 634 height 140
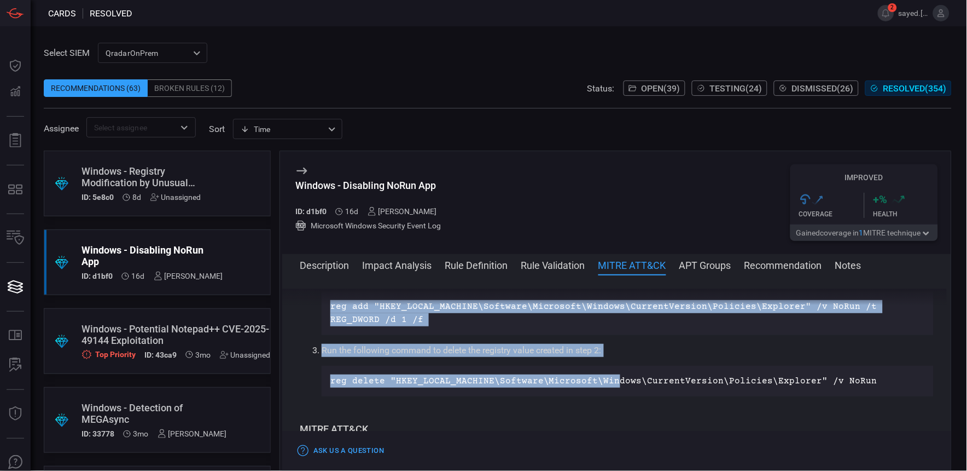
scroll to position [561, 0]
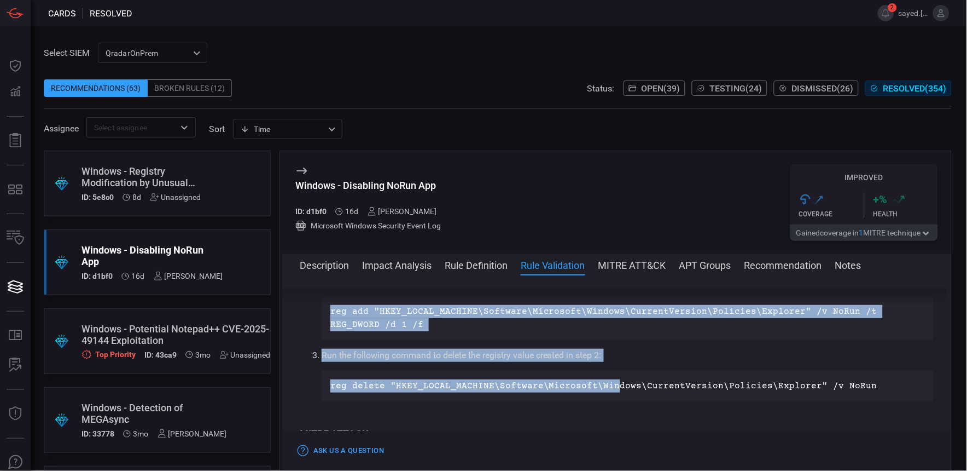
click at [479, 265] on button "Rule Definition" at bounding box center [476, 264] width 63 height 13
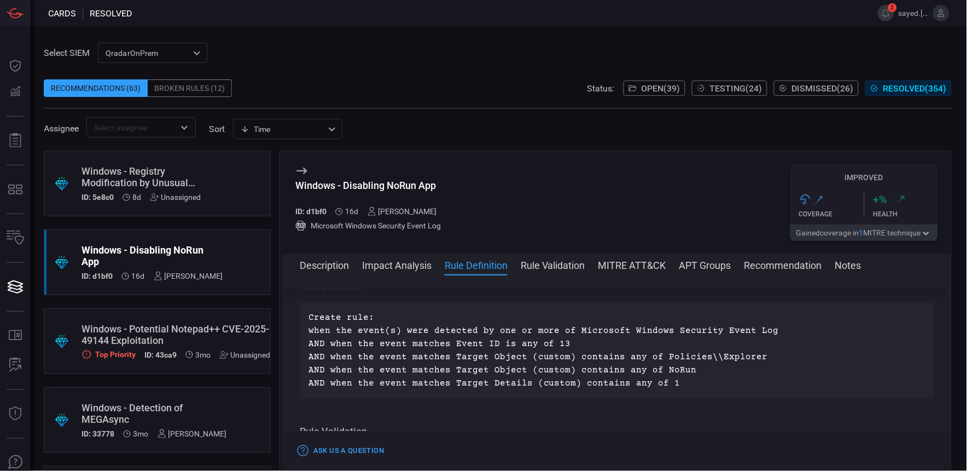
scroll to position [356, 0]
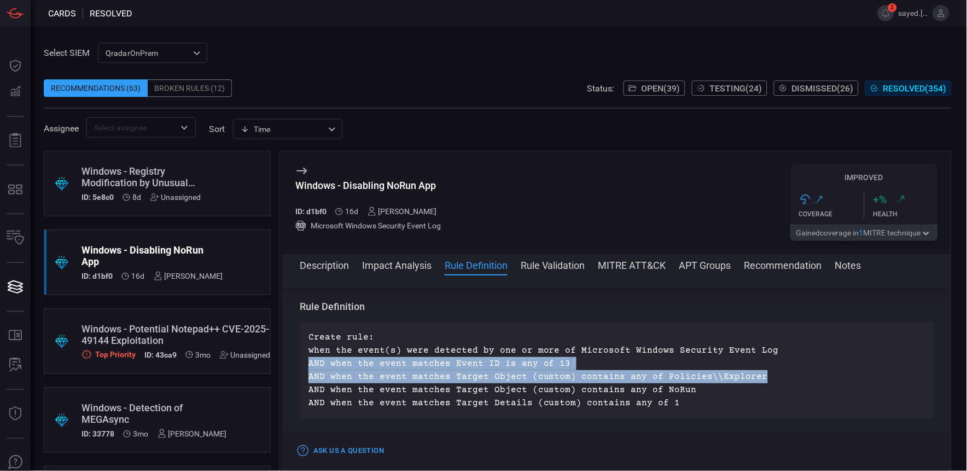
drag, startPoint x: 755, startPoint y: 374, endPoint x: 301, endPoint y: 368, distance: 453.6
click at [301, 368] on div "Create rule: when the event(s) were detected by one or more of Microsoft Window…" at bounding box center [617, 370] width 634 height 96
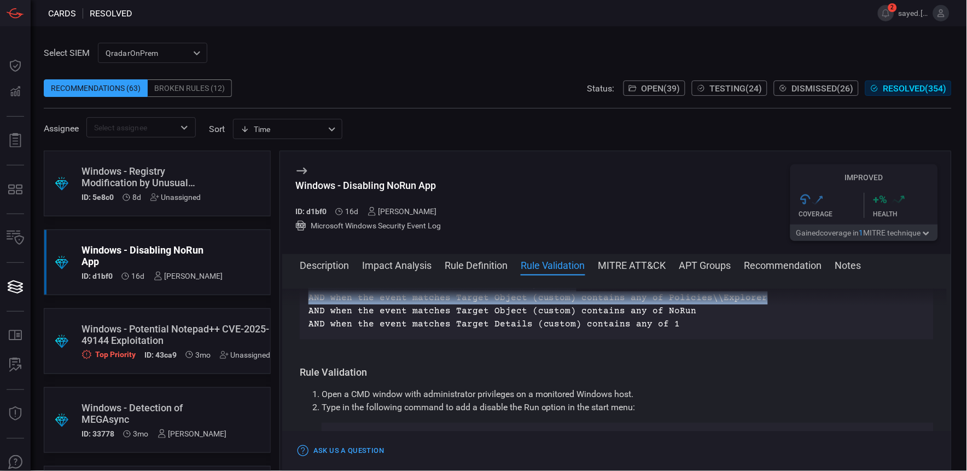
scroll to position [477, 0]
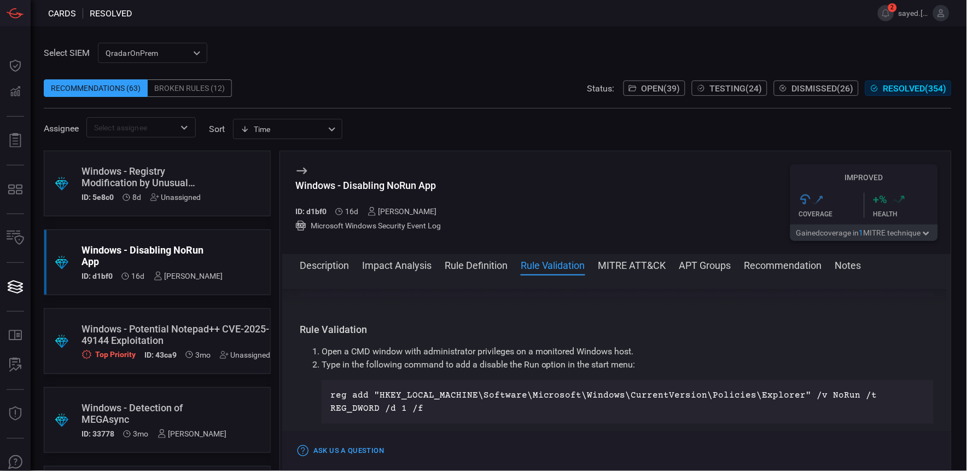
click at [766, 398] on p "reg add "HKEY_LOCAL_MACHINE\Software\Microsoft\Windows\CurrentVersion\Policies\…" at bounding box center [627, 401] width 595 height 26
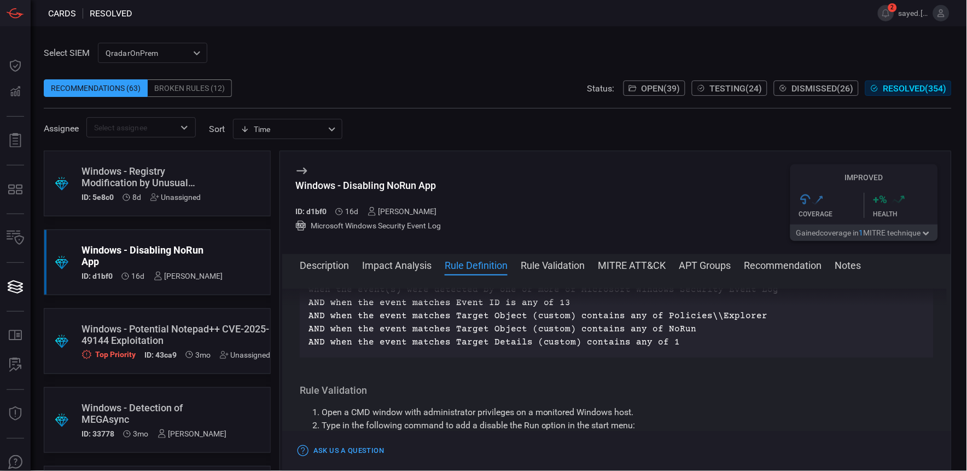
scroll to position [356, 0]
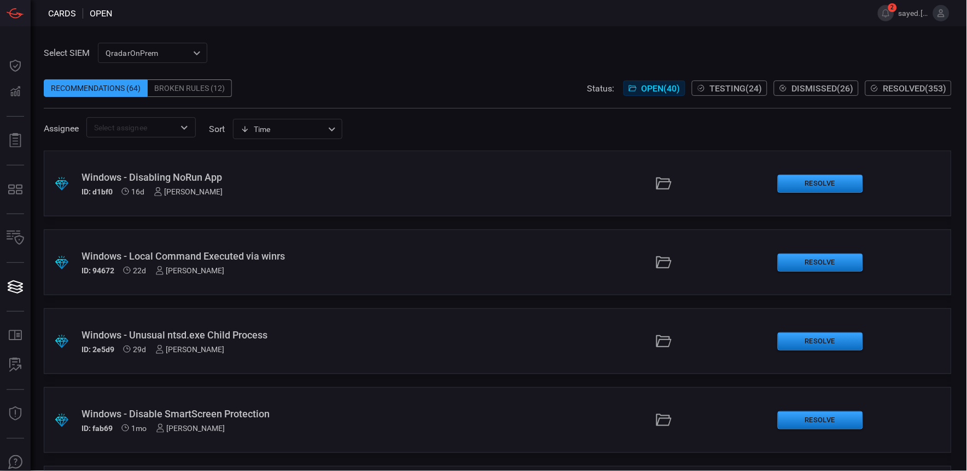
click at [753, 83] on span "Testing ( 24 )" at bounding box center [736, 88] width 53 height 10
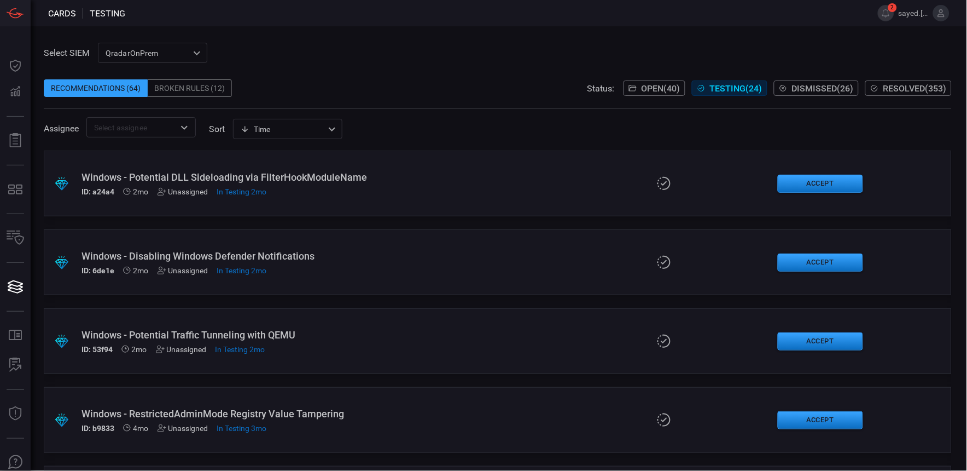
click at [659, 89] on span "Open ( 40 )" at bounding box center [661, 88] width 39 height 10
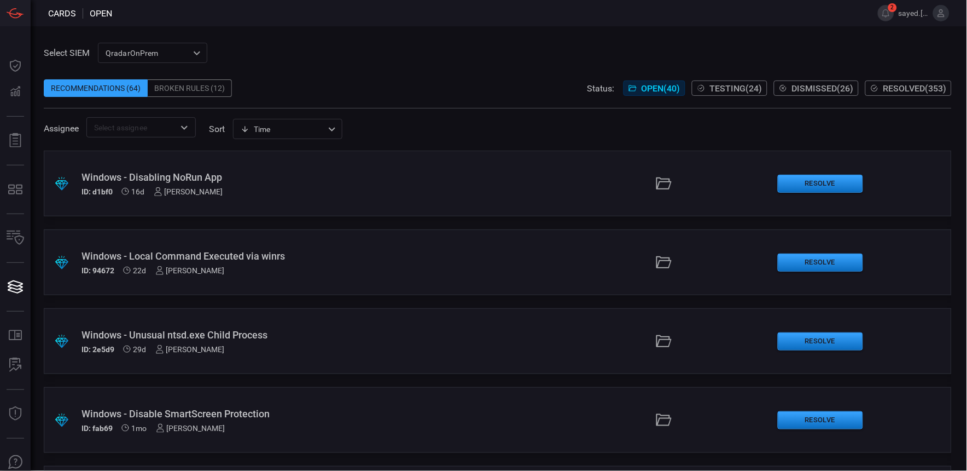
click at [704, 85] on button "Testing ( 24 )" at bounding box center [730, 87] width 76 height 15
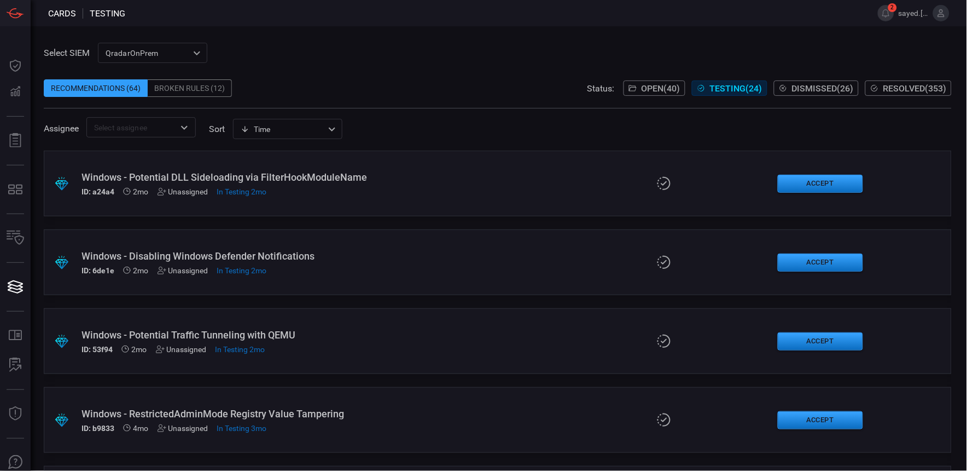
click at [658, 86] on span "Open ( 40 )" at bounding box center [661, 88] width 39 height 10
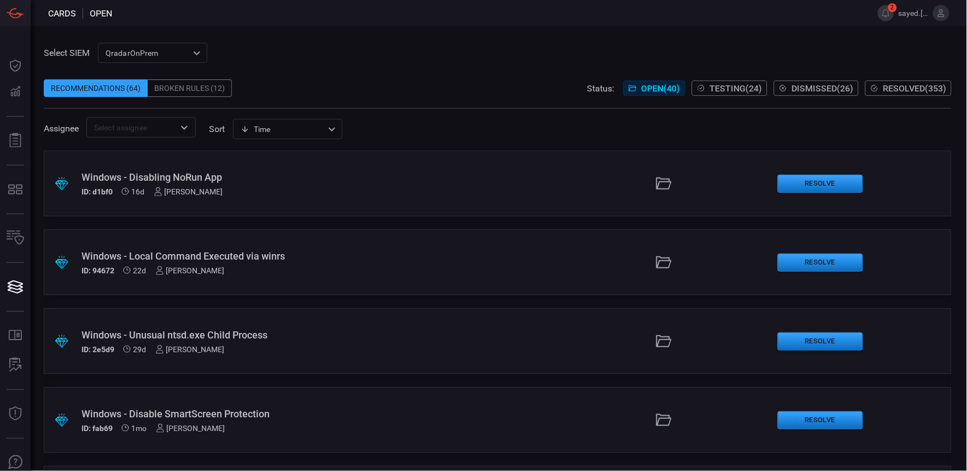
click at [204, 173] on div "Windows - Disabling NoRun App" at bounding box center [232, 176] width 301 height 11
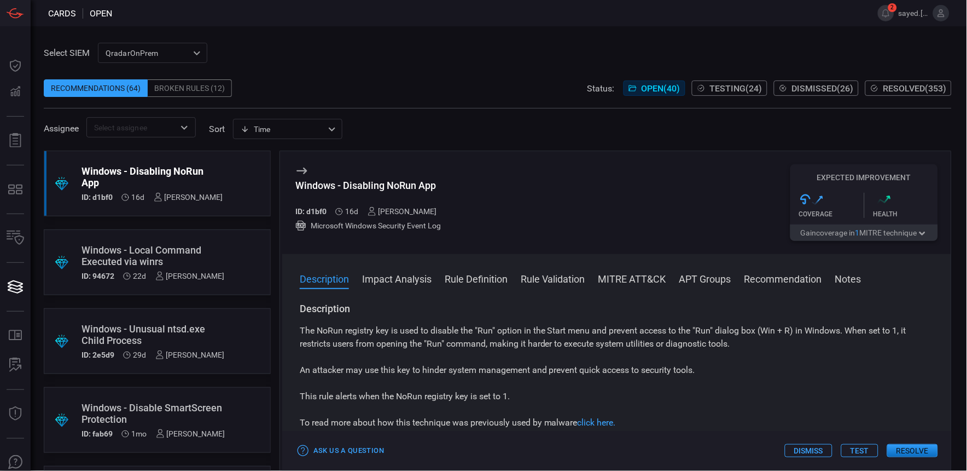
click at [861, 447] on button "Test" at bounding box center [859, 450] width 37 height 13
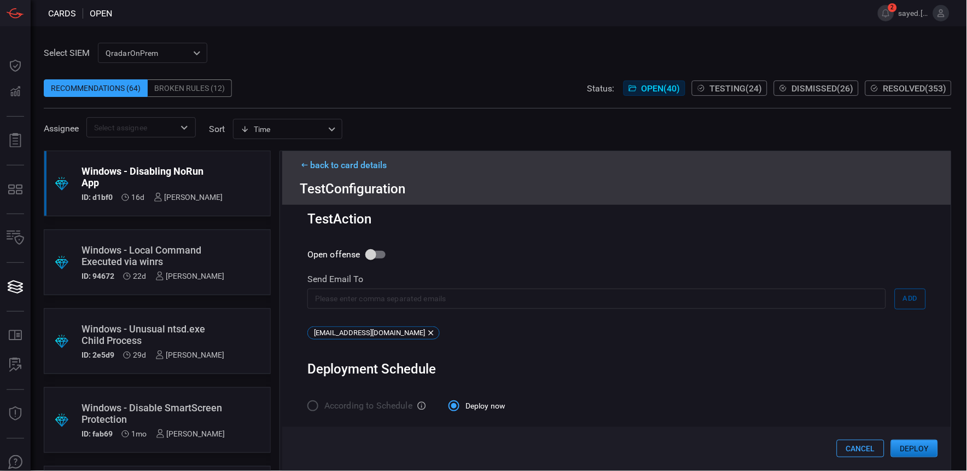
scroll to position [413, 0]
click at [925, 447] on button "Deploy" at bounding box center [914, 448] width 47 height 18
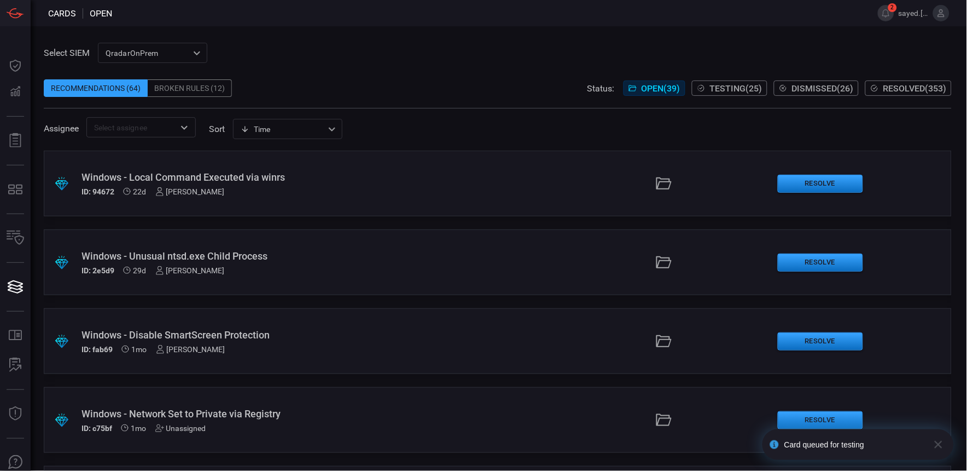
click at [723, 90] on span "Testing ( 25 )" at bounding box center [736, 88] width 53 height 10
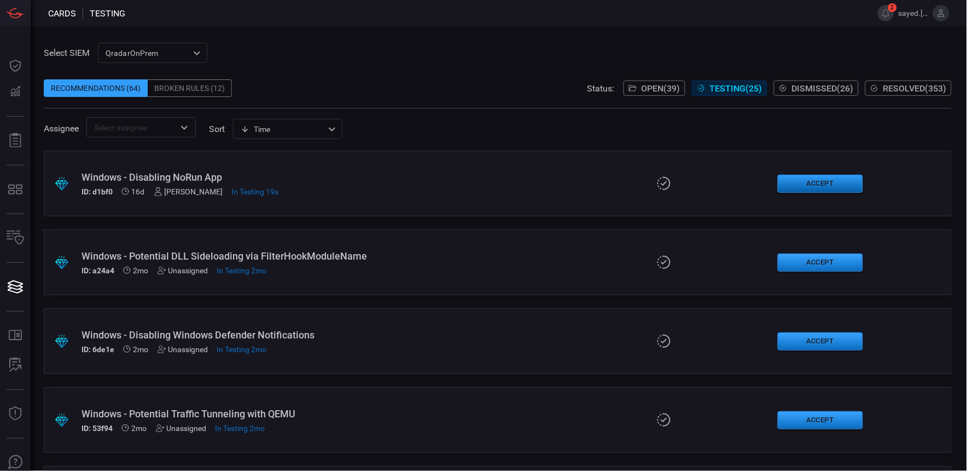
click at [814, 183] on button "Accept" at bounding box center [820, 184] width 85 height 18
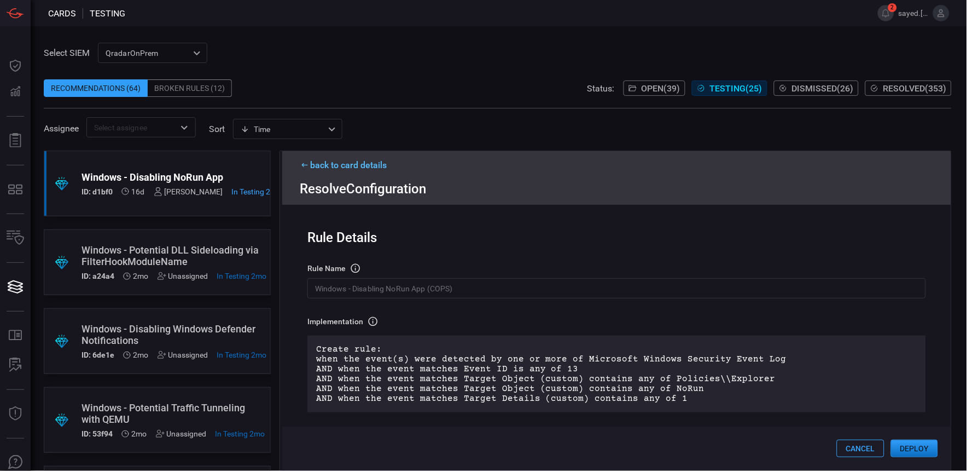
click at [182, 170] on div ".suggested_cards_icon{fill:url(#suggested_cards_icon);} Windows - Disabling NoR…" at bounding box center [157, 183] width 227 height 66
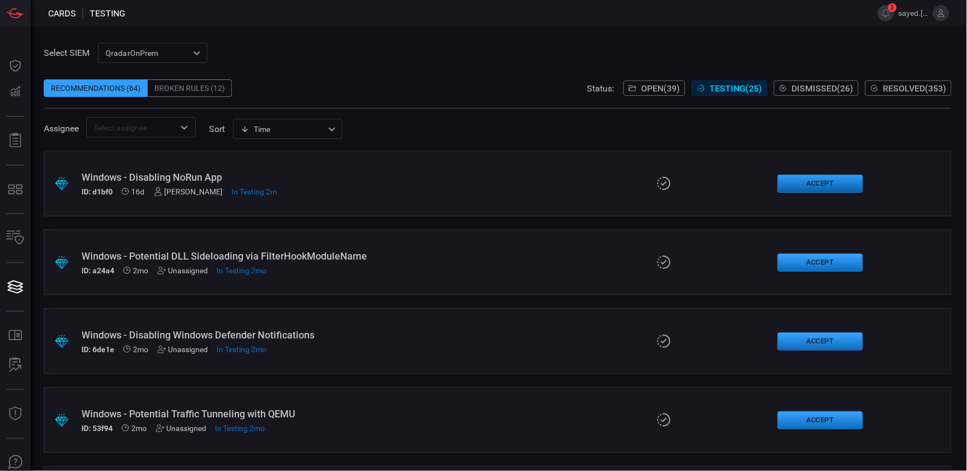
click at [788, 182] on button "Accept" at bounding box center [820, 184] width 85 height 18
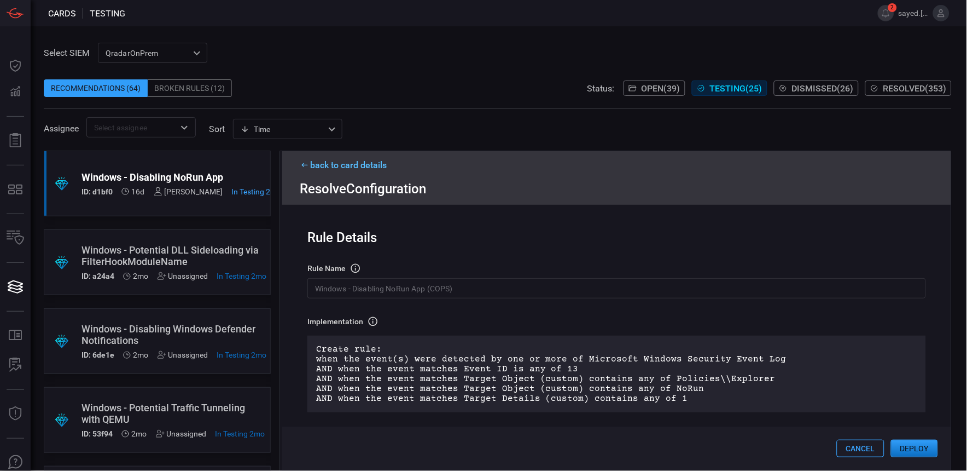
click at [933, 447] on button "Deploy" at bounding box center [914, 448] width 47 height 18
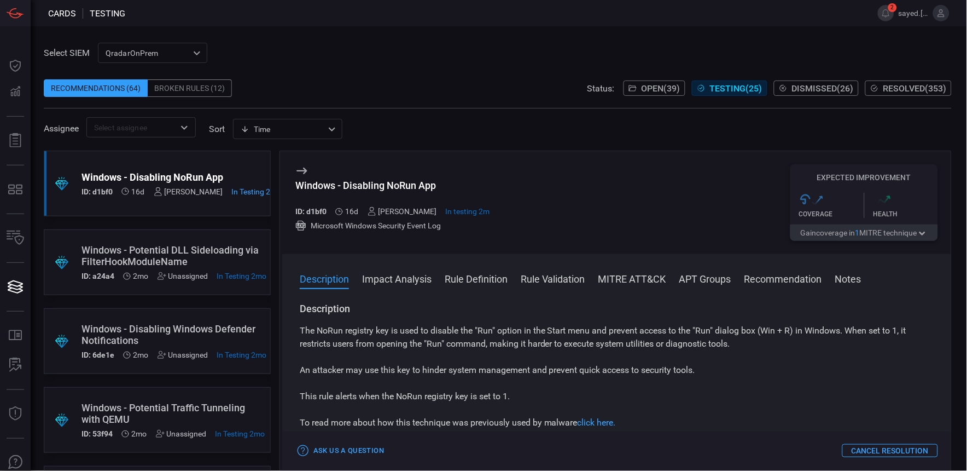
click at [898, 85] on span "Resolved ( 353 )" at bounding box center [915, 88] width 63 height 10
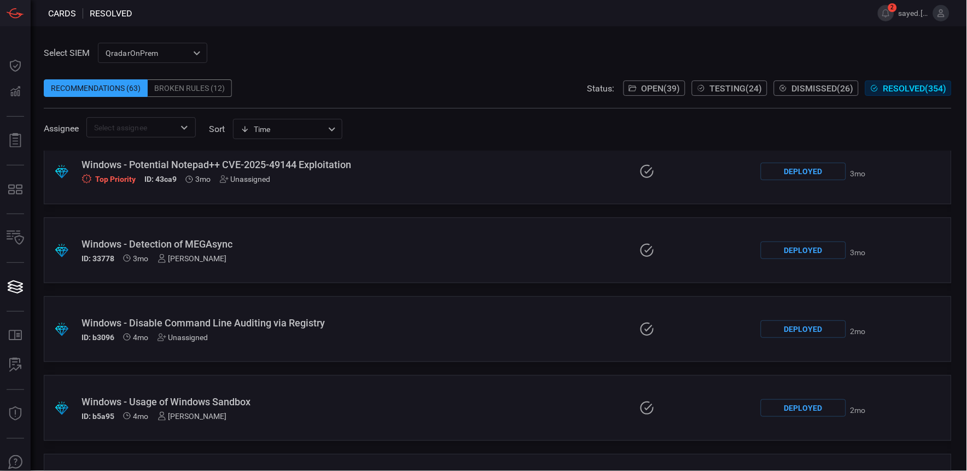
scroll to position [61, 0]
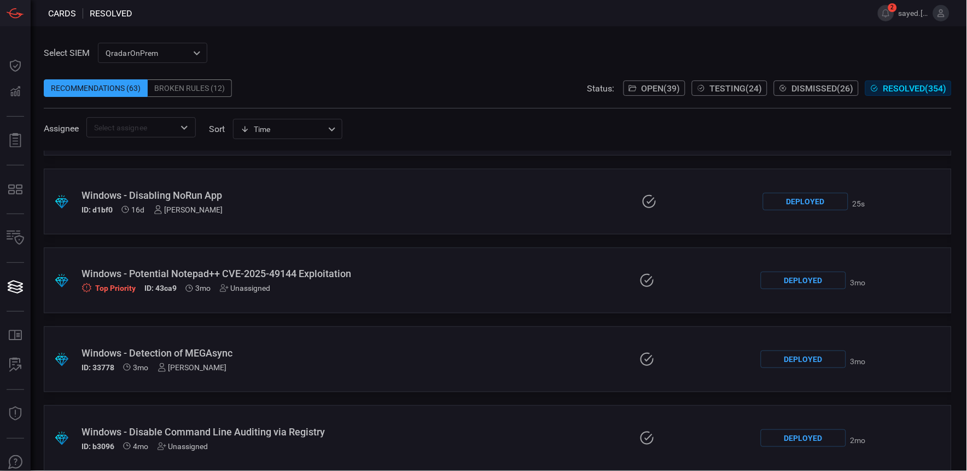
click at [697, 88] on icon at bounding box center [701, 88] width 9 height 9
